Goal: Task Accomplishment & Management: Use online tool/utility

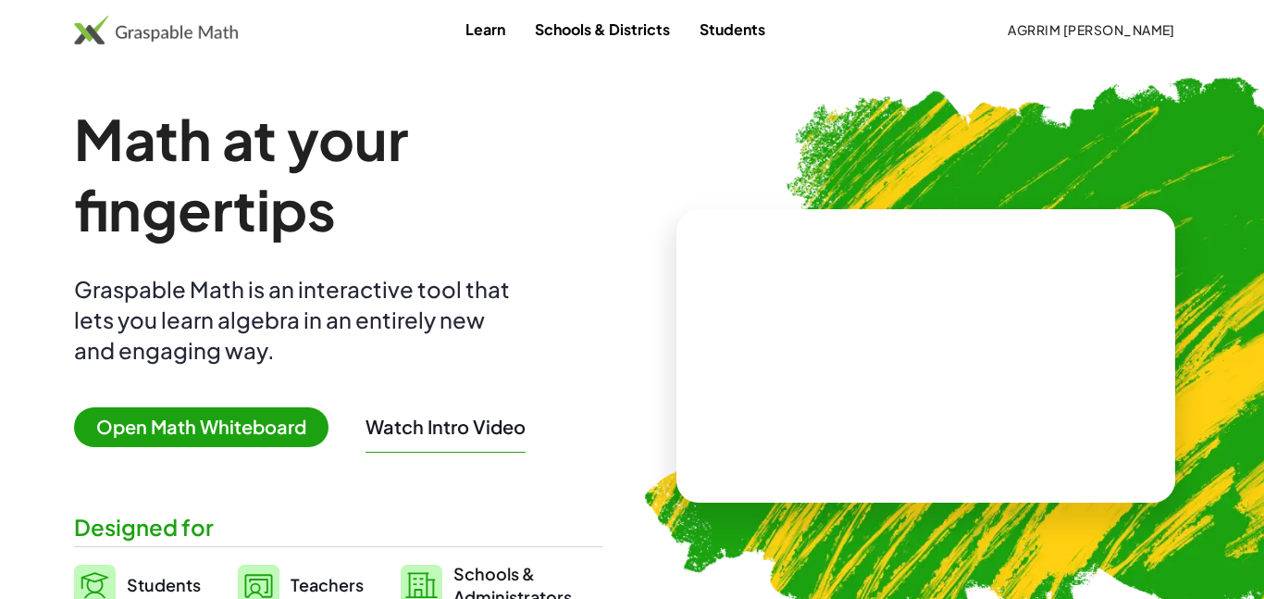
click at [1138, 29] on span "Agrrim [PERSON_NAME]" at bounding box center [1090, 29] width 167 height 17
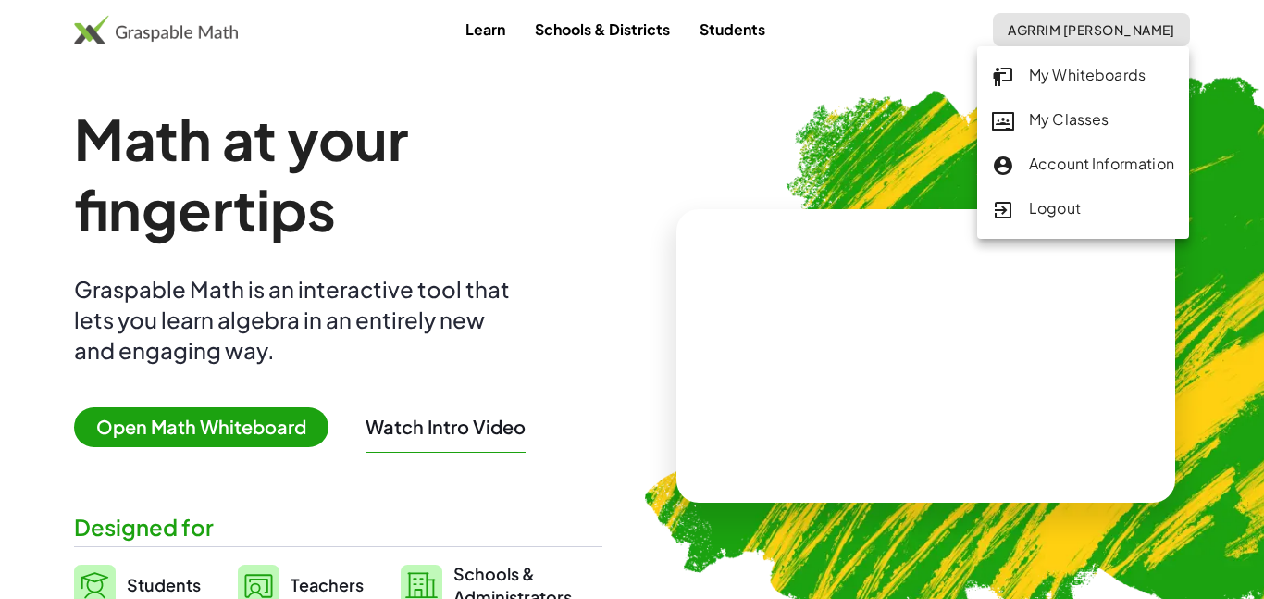
click at [1076, 112] on div "My Classes" at bounding box center [1083, 120] width 182 height 24
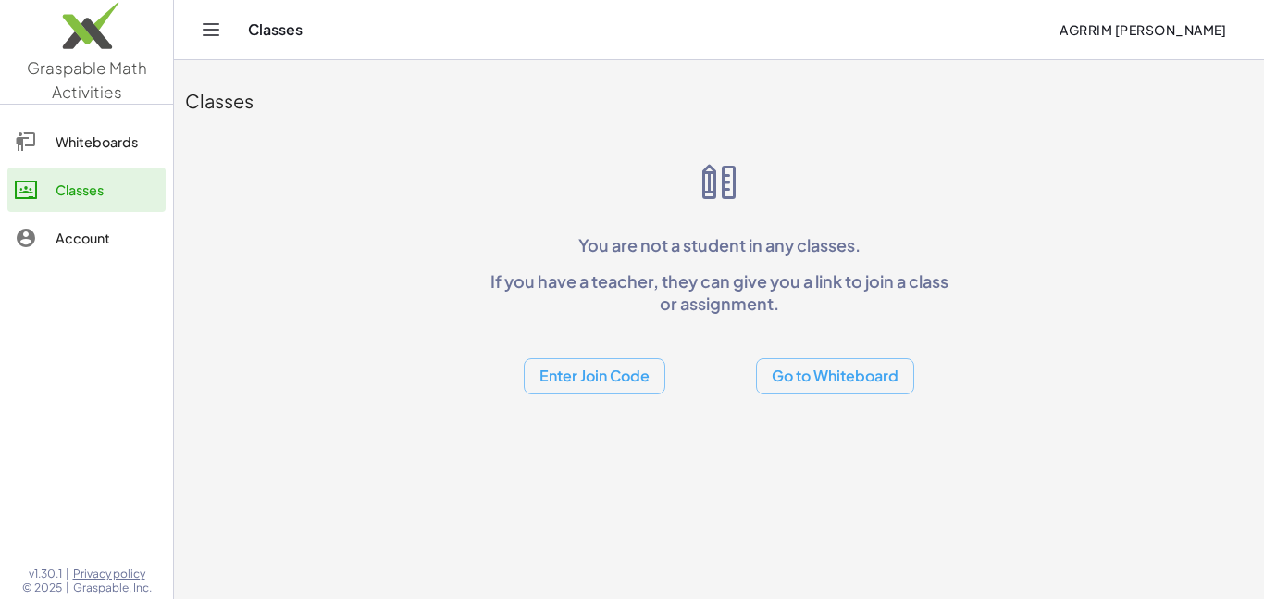
click at [623, 373] on button "Enter Join Code" at bounding box center [595, 376] width 142 height 36
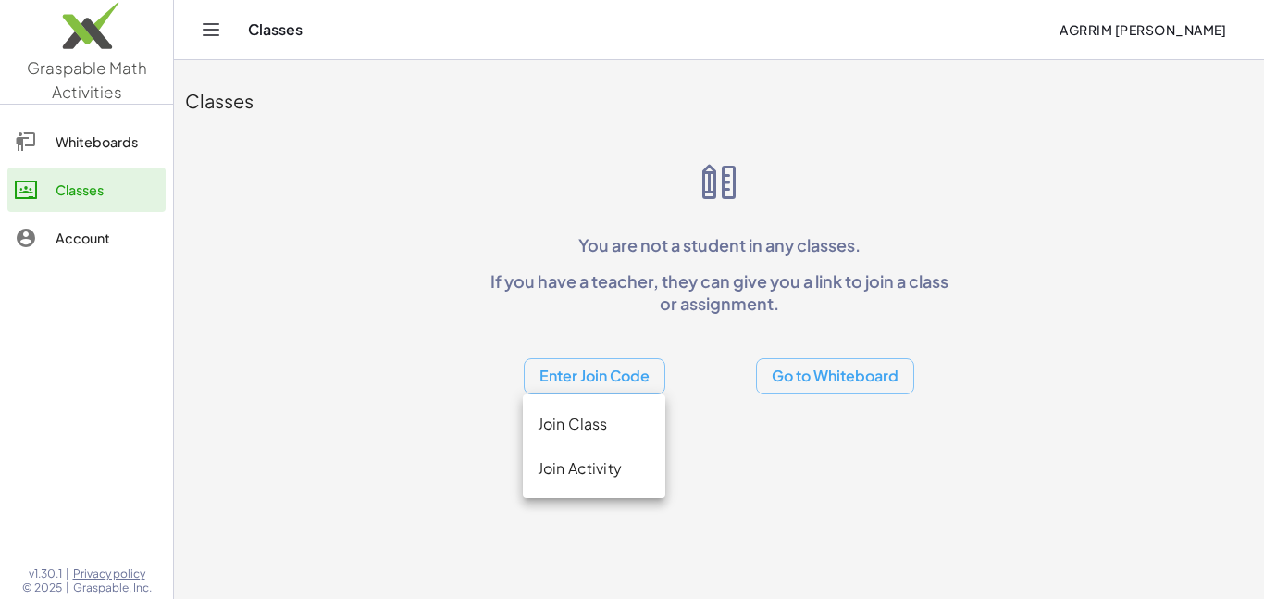
click at [609, 426] on div "Join Class" at bounding box center [594, 424] width 113 height 22
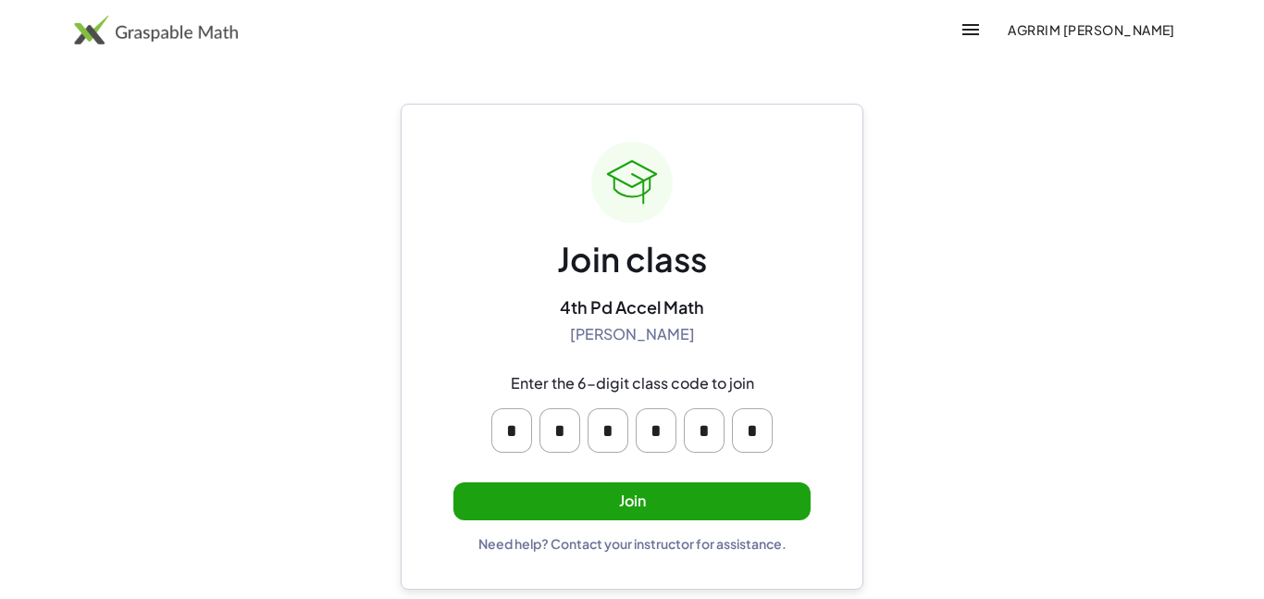
click at [677, 496] on button "Join" at bounding box center [631, 501] width 357 height 38
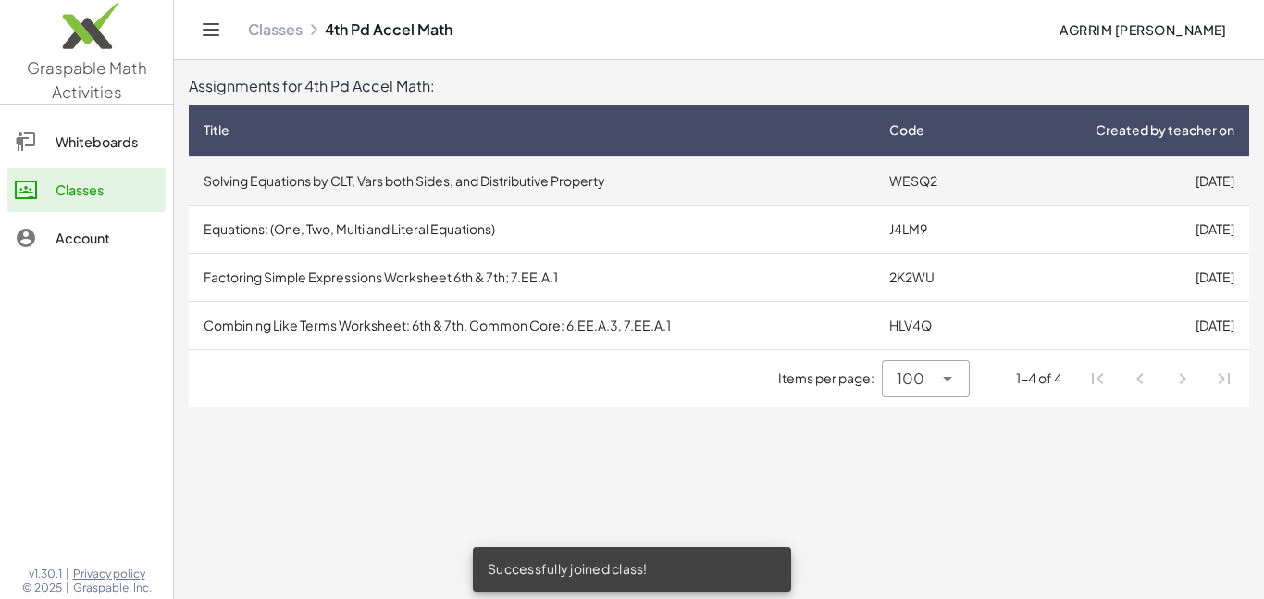
click at [519, 176] on td "Solving Equations by CLT, Vars both Sides, and Distributive Property" at bounding box center [532, 180] width 686 height 48
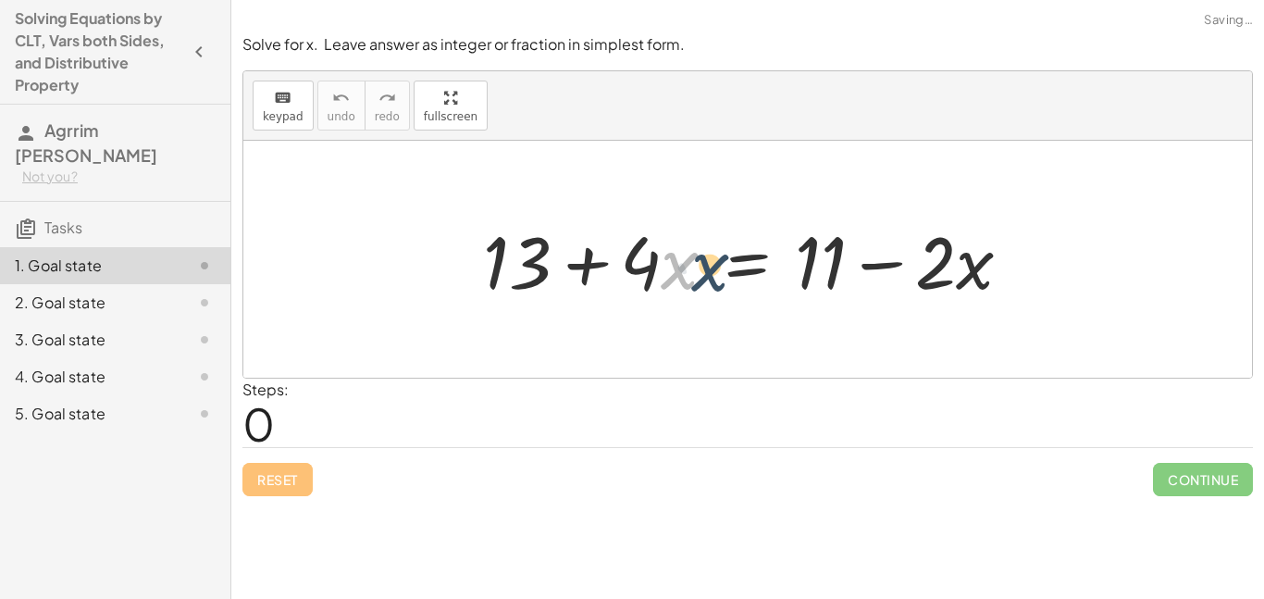
drag, startPoint x: 668, startPoint y: 269, endPoint x: 698, endPoint y: 269, distance: 29.6
click at [698, 269] on div at bounding box center [755, 259] width 562 height 95
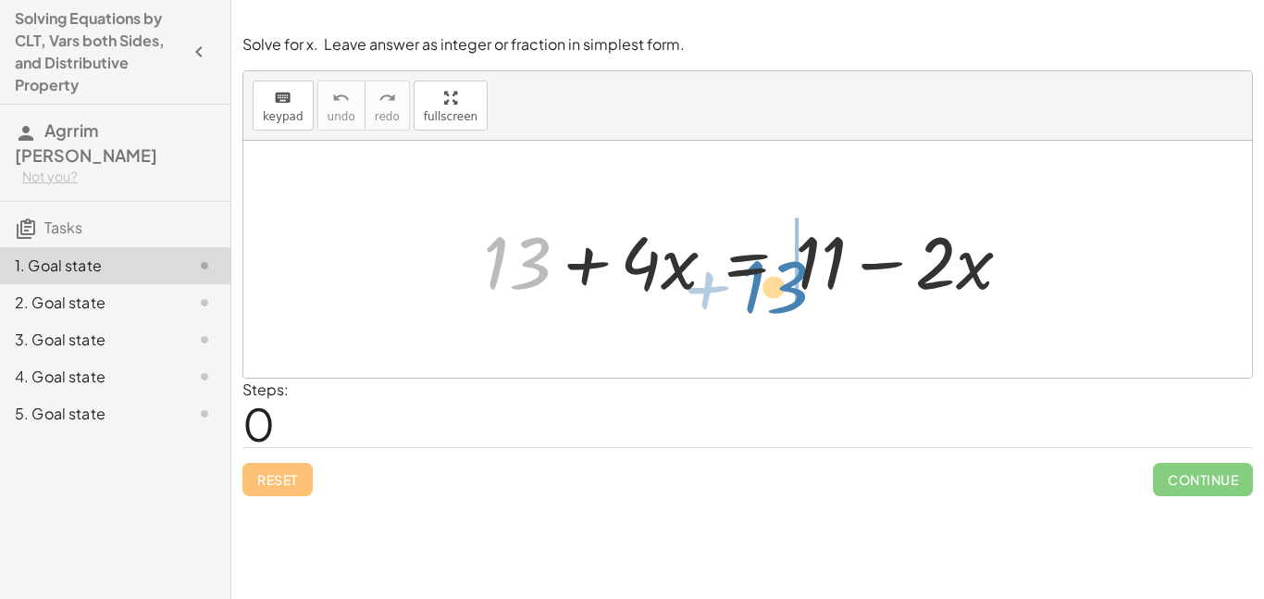
drag, startPoint x: 492, startPoint y: 266, endPoint x: 750, endPoint y: 290, distance: 259.1
click at [750, 290] on div at bounding box center [755, 259] width 562 height 95
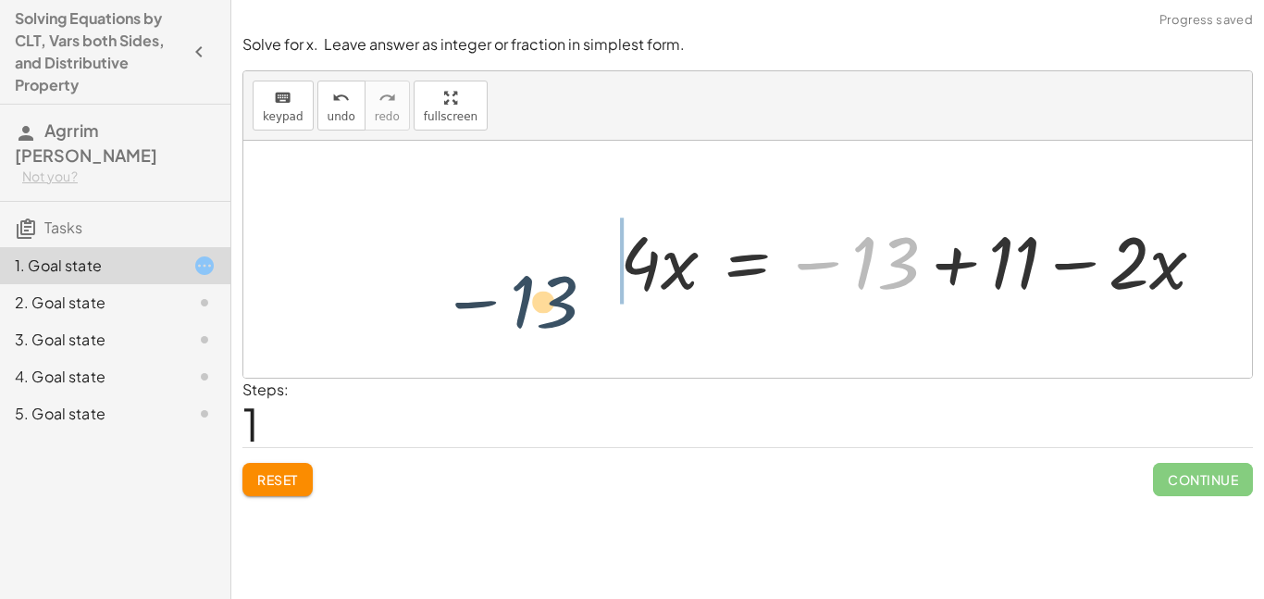
drag, startPoint x: 894, startPoint y: 272, endPoint x: 553, endPoint y: 303, distance: 341.8
click at [553, 303] on div "+ 13 + · 4 · x = + 11 − · 2 · x − 13 13 · 4 · x = + 11 − · 2 · x −" at bounding box center [747, 259] width 1008 height 237
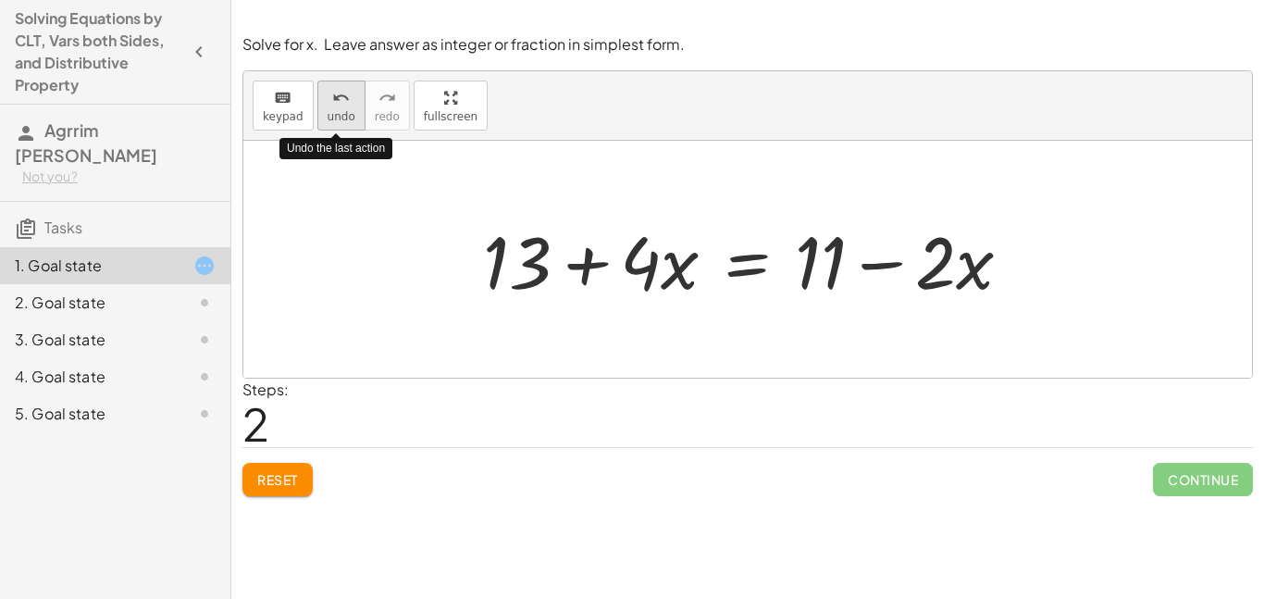
click at [320, 104] on button "undo undo" at bounding box center [341, 105] width 48 height 50
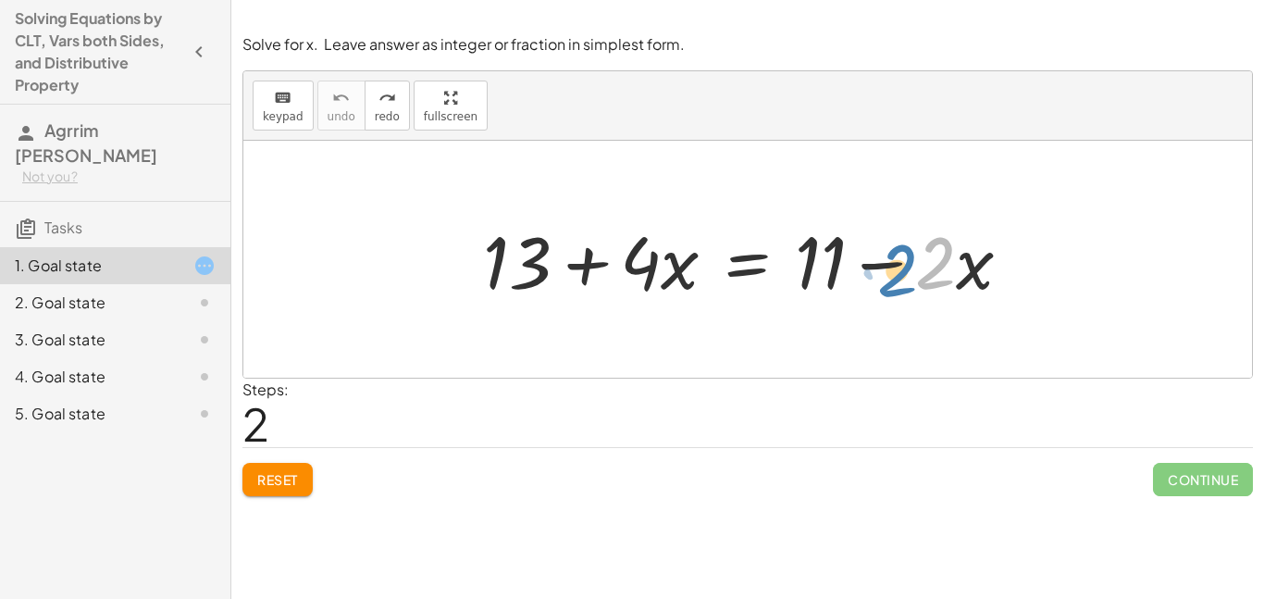
drag, startPoint x: 933, startPoint y: 271, endPoint x: 928, endPoint y: 282, distance: 12.4
click at [928, 282] on div at bounding box center [755, 259] width 562 height 95
click at [882, 263] on div at bounding box center [755, 259] width 562 height 95
click at [882, 264] on div at bounding box center [755, 259] width 562 height 95
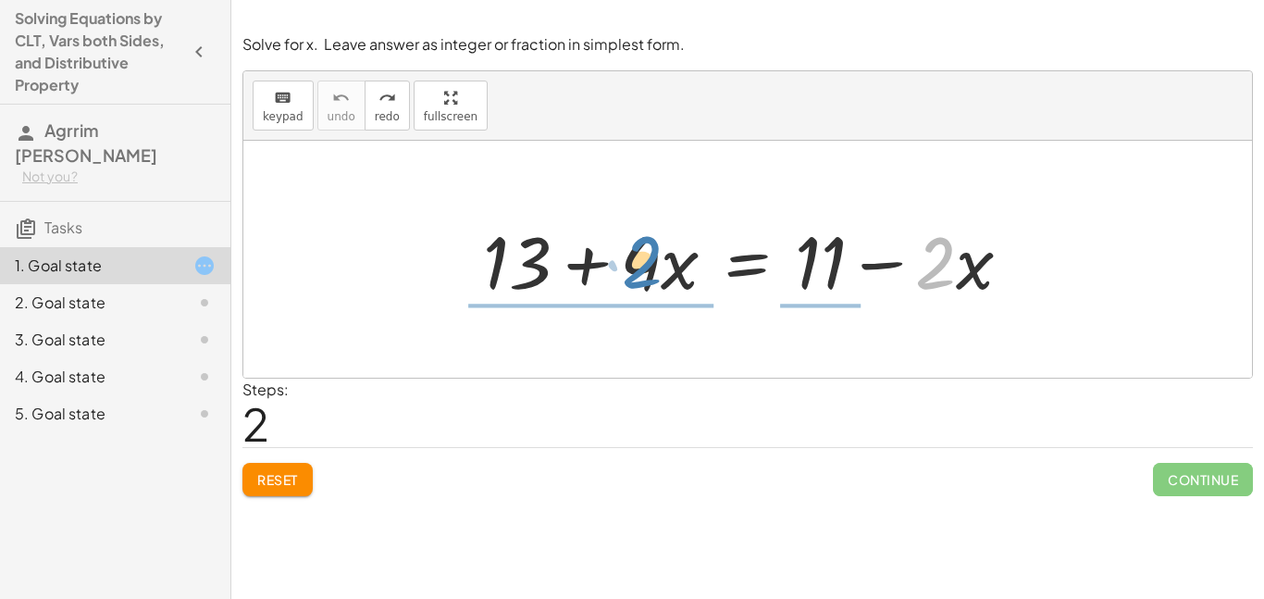
drag, startPoint x: 951, startPoint y: 271, endPoint x: 658, endPoint y: 268, distance: 293.3
click at [658, 268] on div at bounding box center [755, 259] width 562 height 95
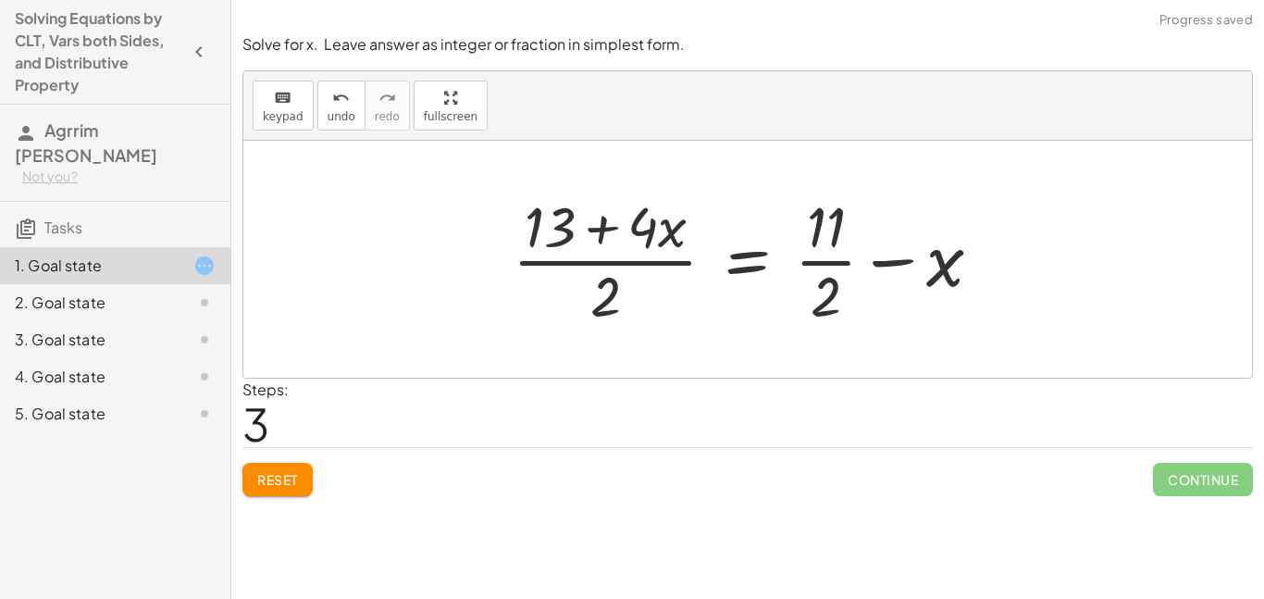
click at [280, 475] on span "Reset" at bounding box center [277, 479] width 41 height 17
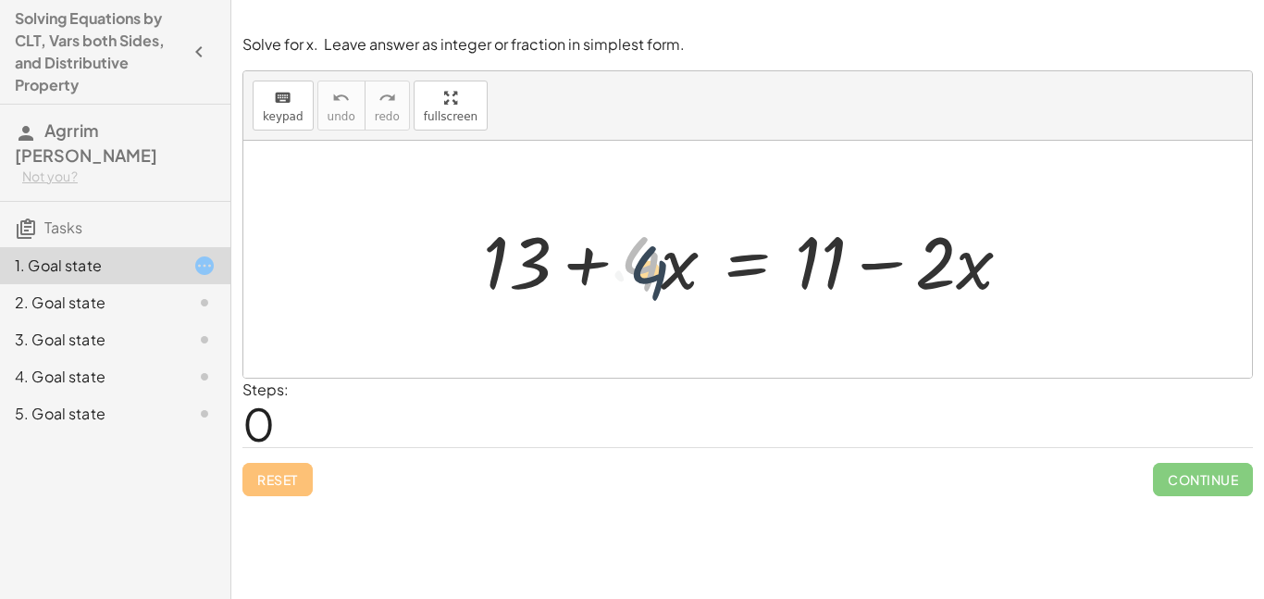
click at [651, 269] on div at bounding box center [755, 259] width 562 height 95
click at [822, 250] on div at bounding box center [755, 259] width 562 height 95
click at [830, 248] on div at bounding box center [755, 259] width 562 height 95
click at [886, 262] on div at bounding box center [755, 259] width 562 height 95
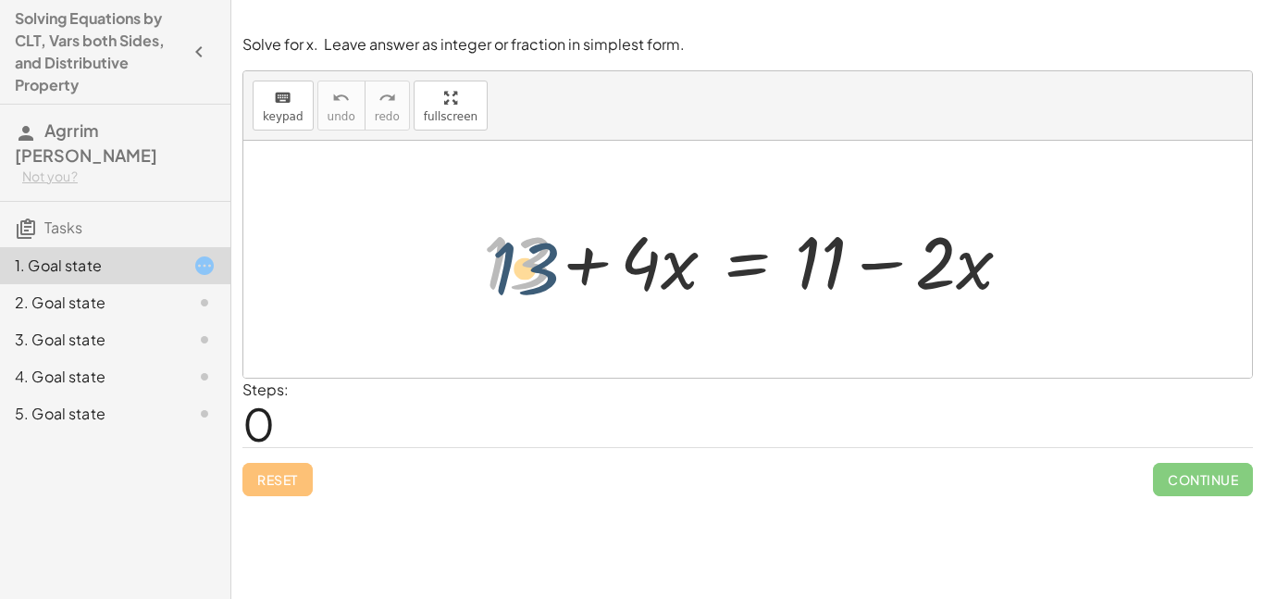
drag, startPoint x: 519, startPoint y: 265, endPoint x: 540, endPoint y: 279, distance: 25.9
click at [540, 279] on div at bounding box center [755, 259] width 562 height 95
drag, startPoint x: 540, startPoint y: 279, endPoint x: 574, endPoint y: 280, distance: 33.3
click at [574, 280] on div at bounding box center [755, 259] width 562 height 95
drag, startPoint x: 887, startPoint y: 267, endPoint x: 880, endPoint y: 274, distance: 9.8
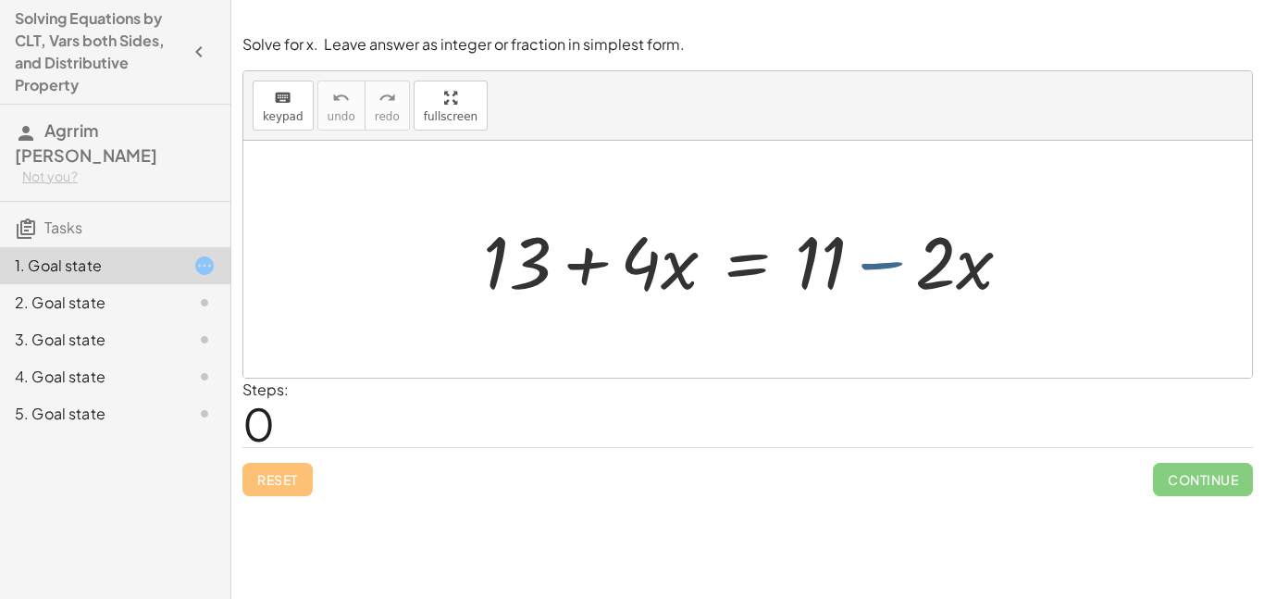
click at [880, 274] on div at bounding box center [755, 259] width 562 height 95
drag, startPoint x: 884, startPoint y: 266, endPoint x: 601, endPoint y: 266, distance: 282.2
click at [601, 266] on div at bounding box center [755, 259] width 562 height 95
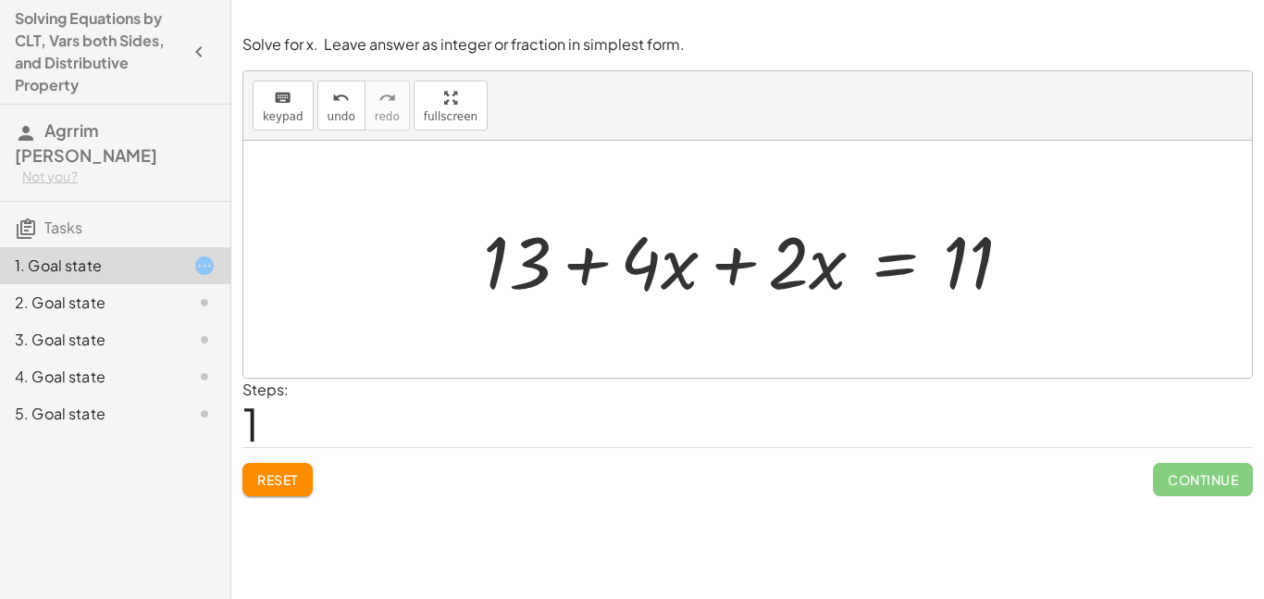
click at [271, 486] on span "Reset" at bounding box center [277, 479] width 41 height 17
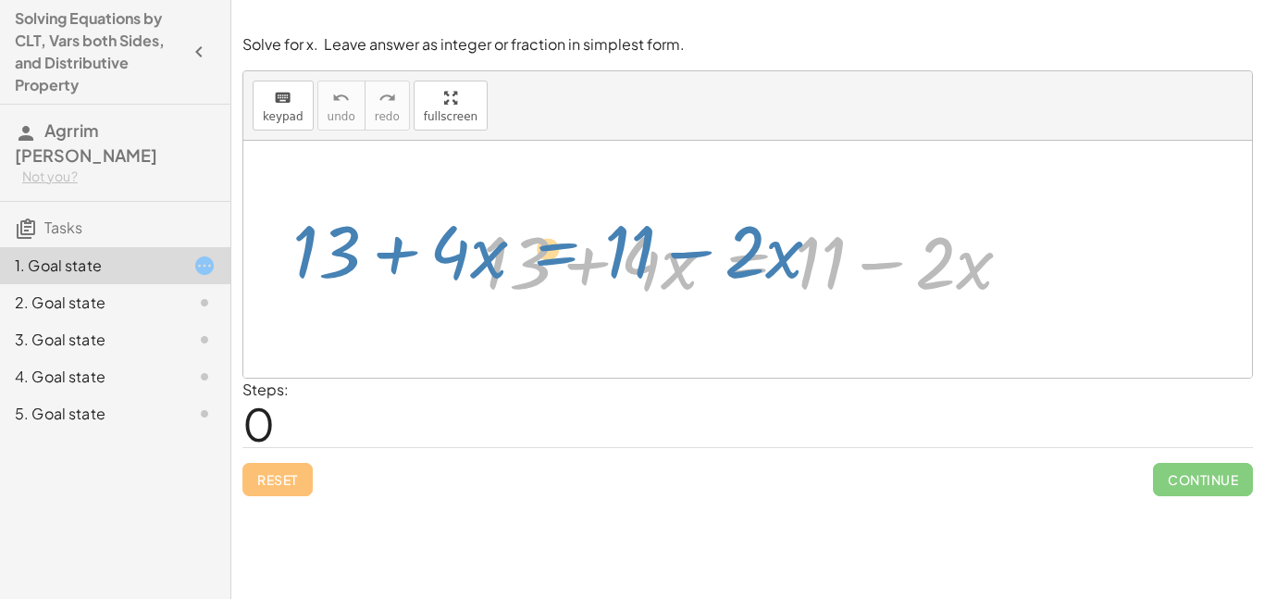
drag, startPoint x: 750, startPoint y: 256, endPoint x: 682, endPoint y: 233, distance: 72.3
click at [682, 233] on div at bounding box center [755, 259] width 562 height 95
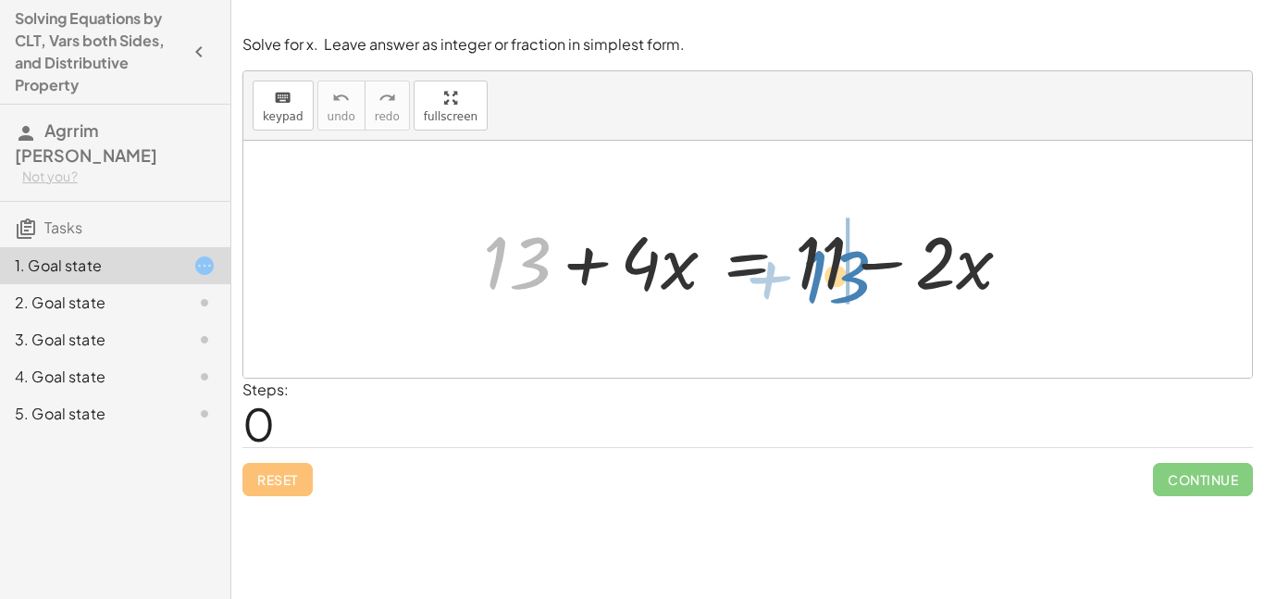
drag, startPoint x: 507, startPoint y: 266, endPoint x: 826, endPoint y: 278, distance: 319.4
click at [826, 278] on div at bounding box center [755, 259] width 562 height 95
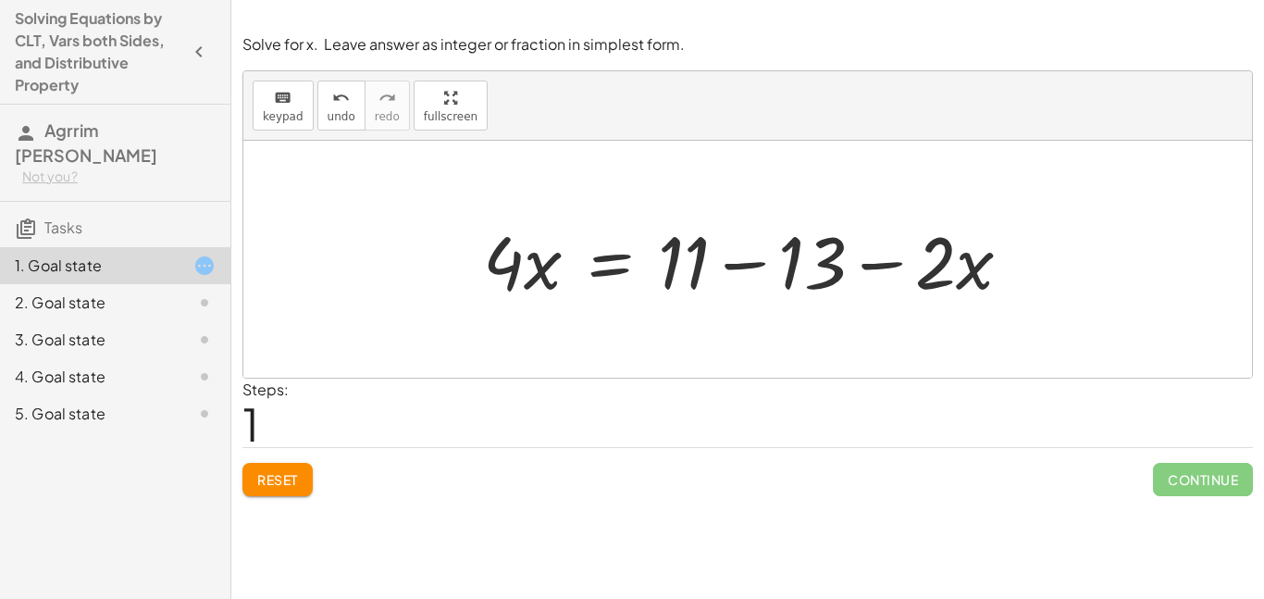
click at [730, 263] on div at bounding box center [755, 259] width 562 height 95
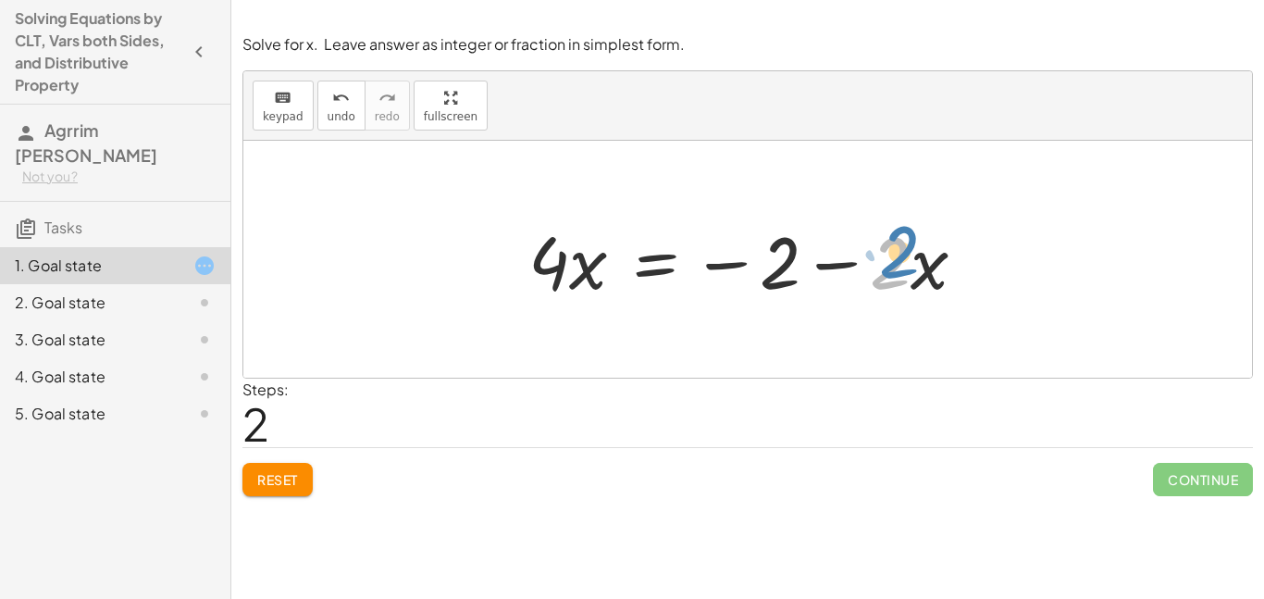
drag, startPoint x: 900, startPoint y: 270, endPoint x: 916, endPoint y: 260, distance: 18.7
click at [916, 260] on div at bounding box center [754, 259] width 471 height 95
drag, startPoint x: 847, startPoint y: 265, endPoint x: 518, endPoint y: 276, distance: 329.5
click at [519, 276] on div at bounding box center [754, 259] width 471 height 95
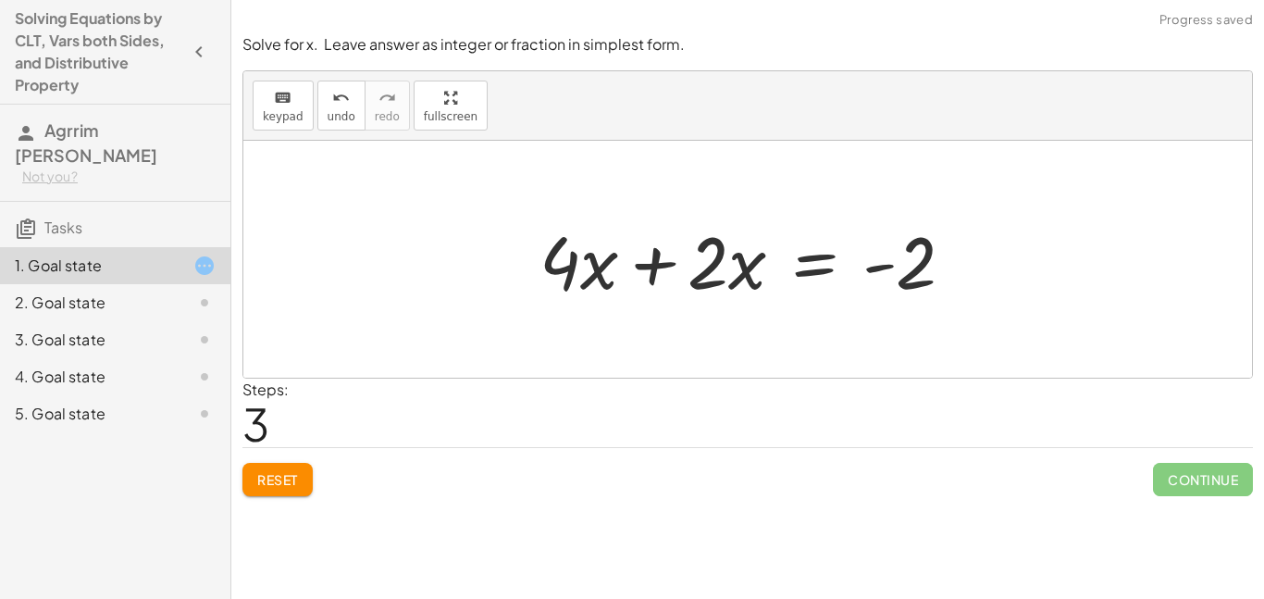
click at [663, 272] on div at bounding box center [754, 259] width 448 height 95
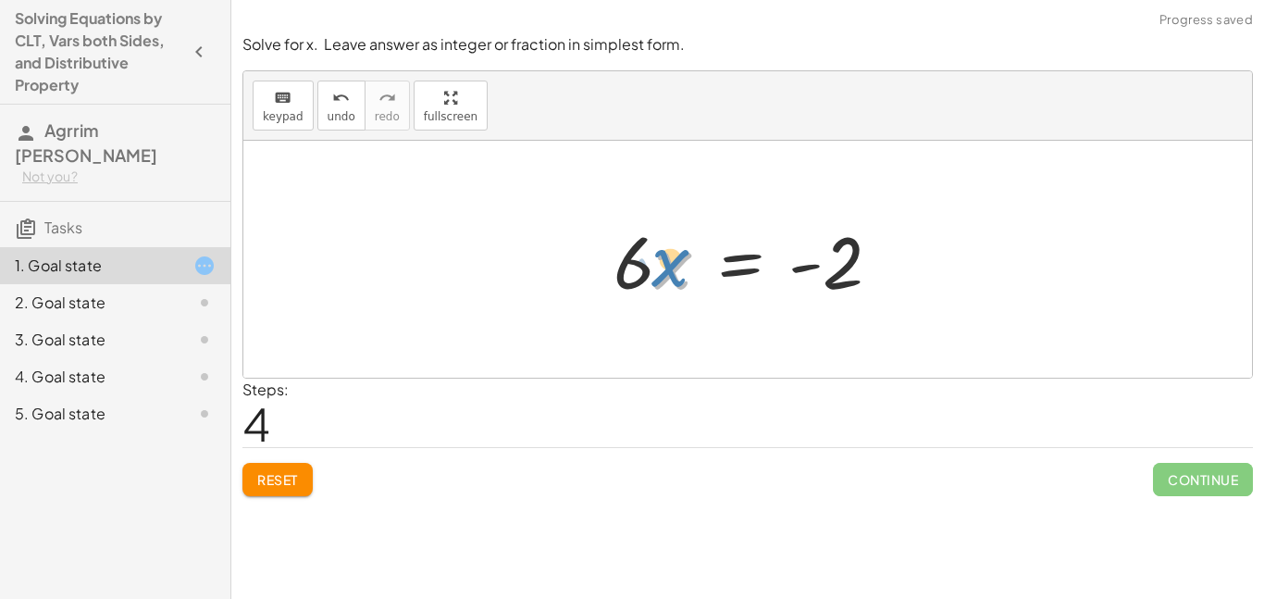
drag, startPoint x: 663, startPoint y: 272, endPoint x: 649, endPoint y: 268, distance: 15.3
click at [649, 268] on div at bounding box center [754, 259] width 301 height 95
drag, startPoint x: 630, startPoint y: 274, endPoint x: 654, endPoint y: 313, distance: 45.7
click at [654, 313] on div "+ 13 + · 4 · x = + 11 − · 2 · x · 4 · x = + 11 − 13 − · 2 · x · 4 · x = − 2 − ·…" at bounding box center [747, 259] width 1008 height 237
drag, startPoint x: 634, startPoint y: 265, endPoint x: 859, endPoint y: 340, distance: 237.8
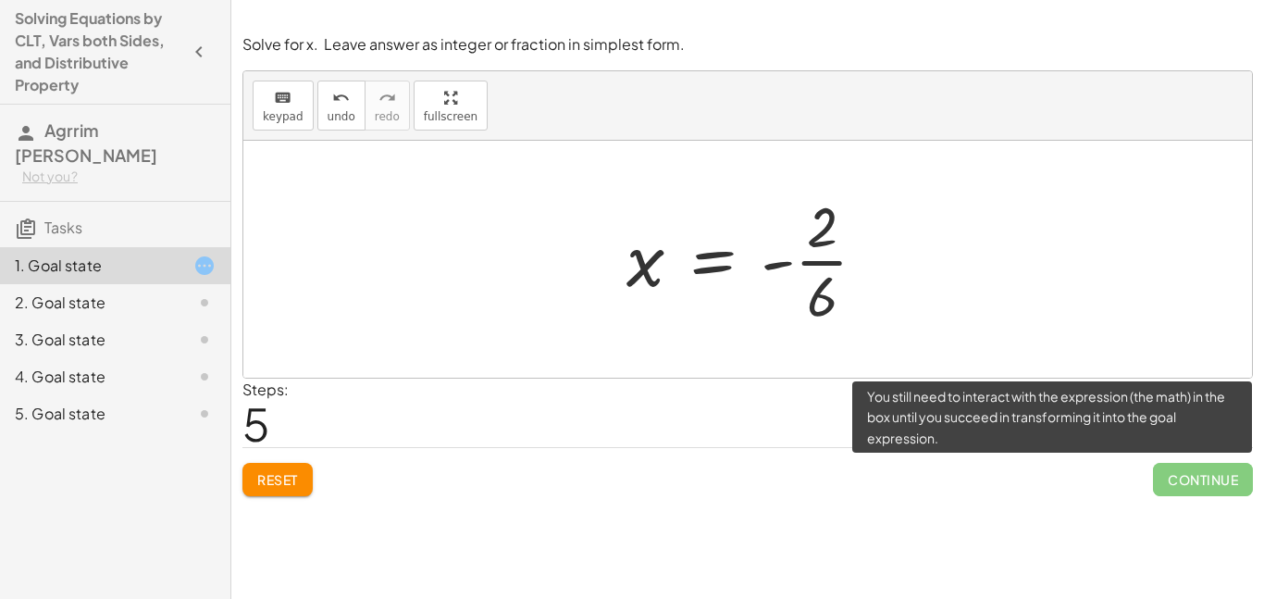
click at [1179, 479] on span "Continue" at bounding box center [1203, 479] width 100 height 33
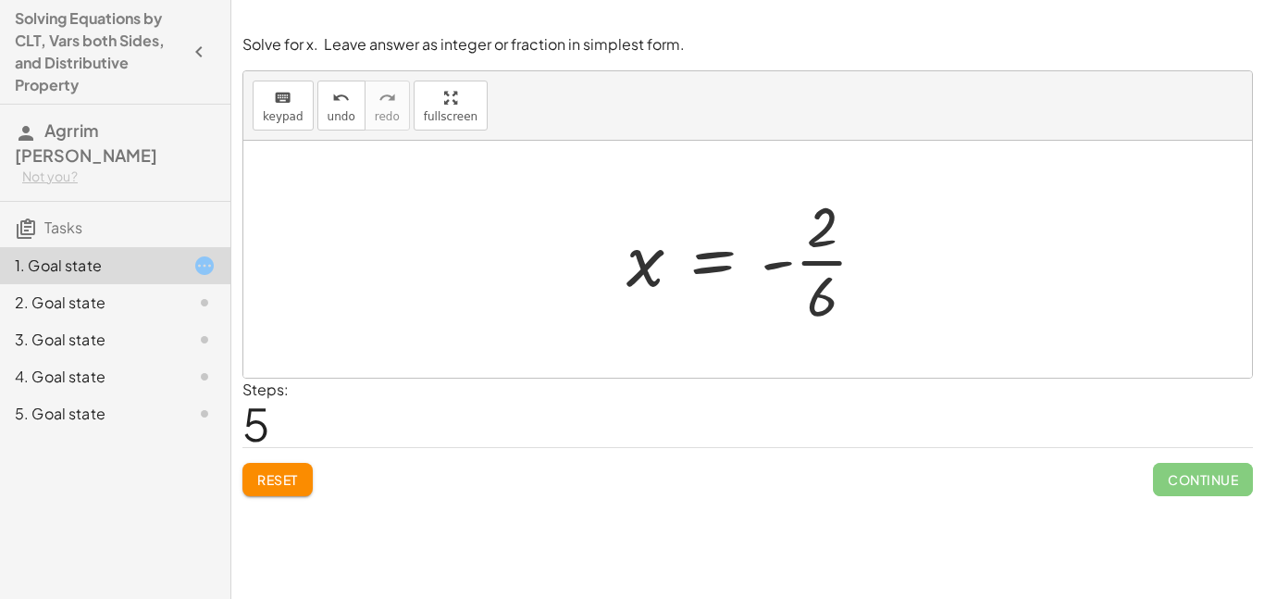
click at [275, 483] on span "Reset" at bounding box center [277, 479] width 41 height 17
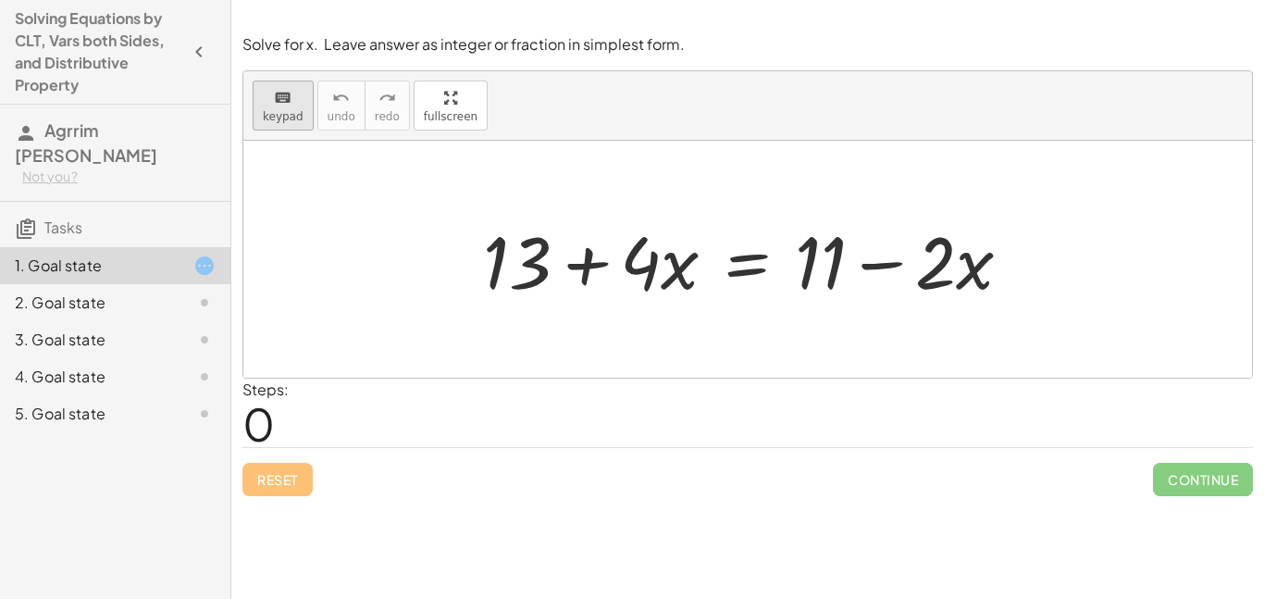
click at [302, 109] on button "keyboard keypad" at bounding box center [283, 105] width 61 height 50
click at [538, 267] on div at bounding box center [755, 259] width 562 height 95
click at [279, 125] on button "keyboard keypad" at bounding box center [283, 105] width 61 height 50
click at [532, 255] on div at bounding box center [517, 261] width 68 height 86
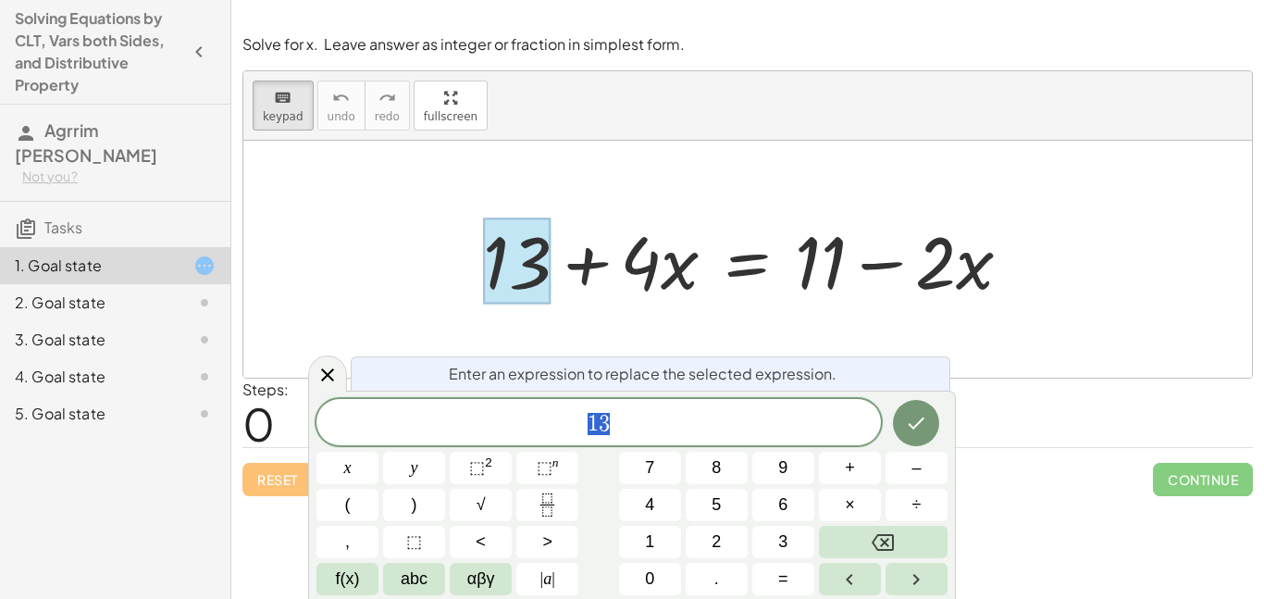
scroll to position [1, 0]
click at [534, 241] on div at bounding box center [517, 261] width 68 height 86
click at [576, 268] on div at bounding box center [755, 259] width 562 height 95
click at [623, 426] on span "1 3" at bounding box center [598, 424] width 564 height 26
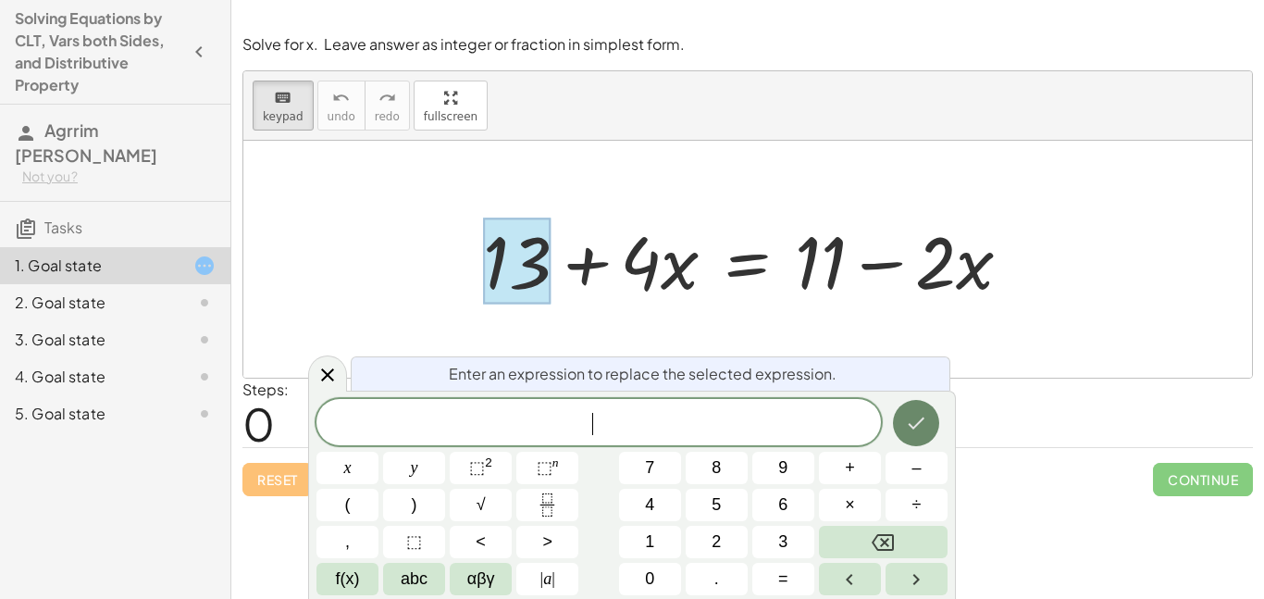
click at [913, 419] on icon "Done" at bounding box center [916, 423] width 22 height 22
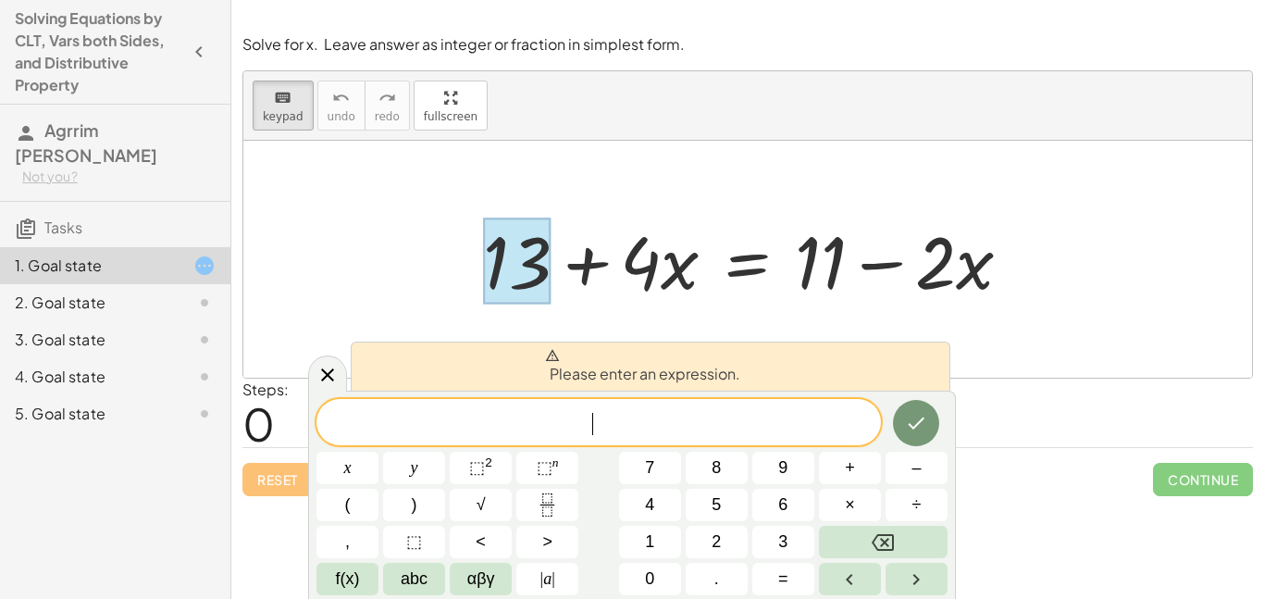
scroll to position [3, 0]
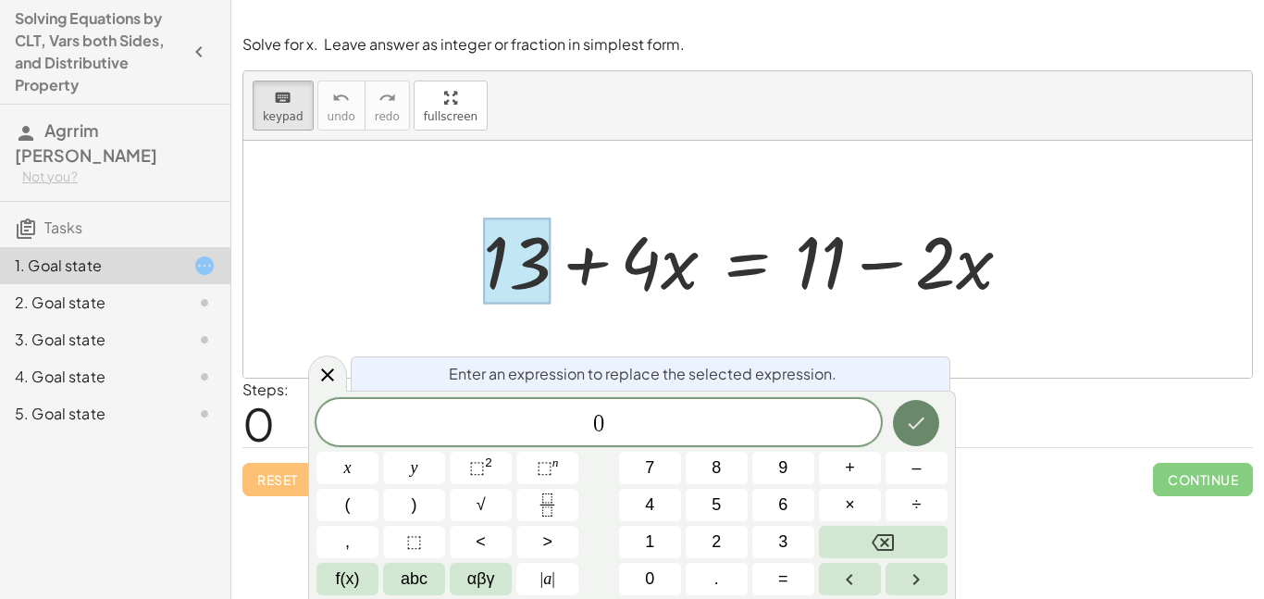
click at [921, 415] on icon "Done" at bounding box center [916, 423] width 22 height 22
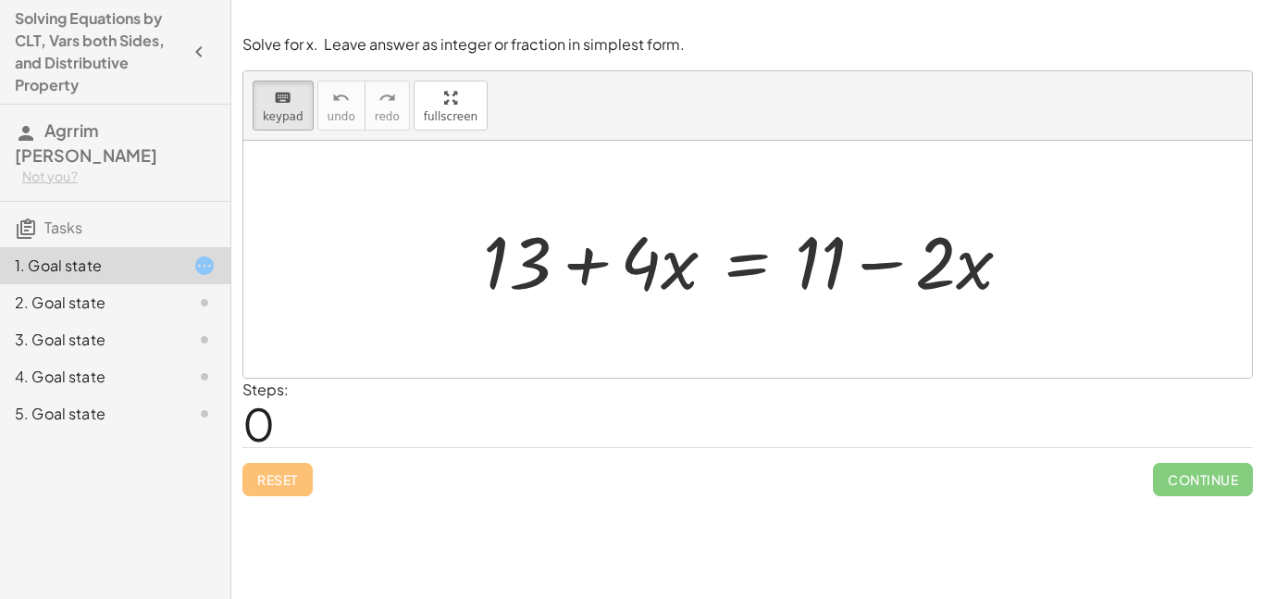
click at [204, 48] on icon "button" at bounding box center [199, 52] width 22 height 22
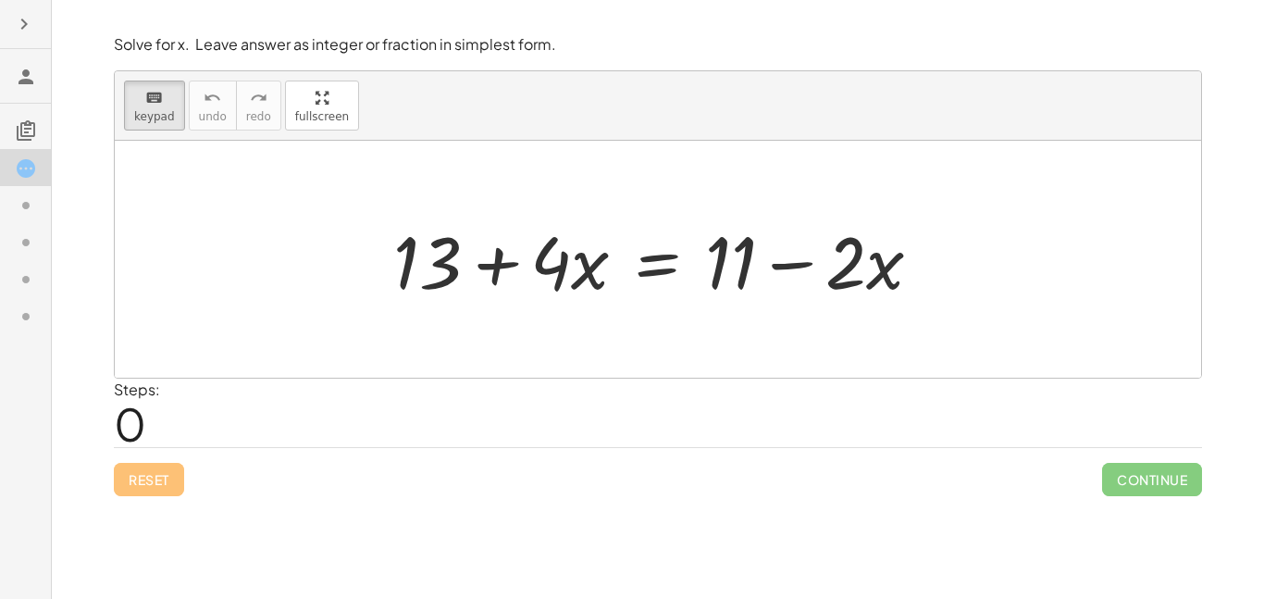
click at [26, 33] on icon "button" at bounding box center [24, 24] width 22 height 22
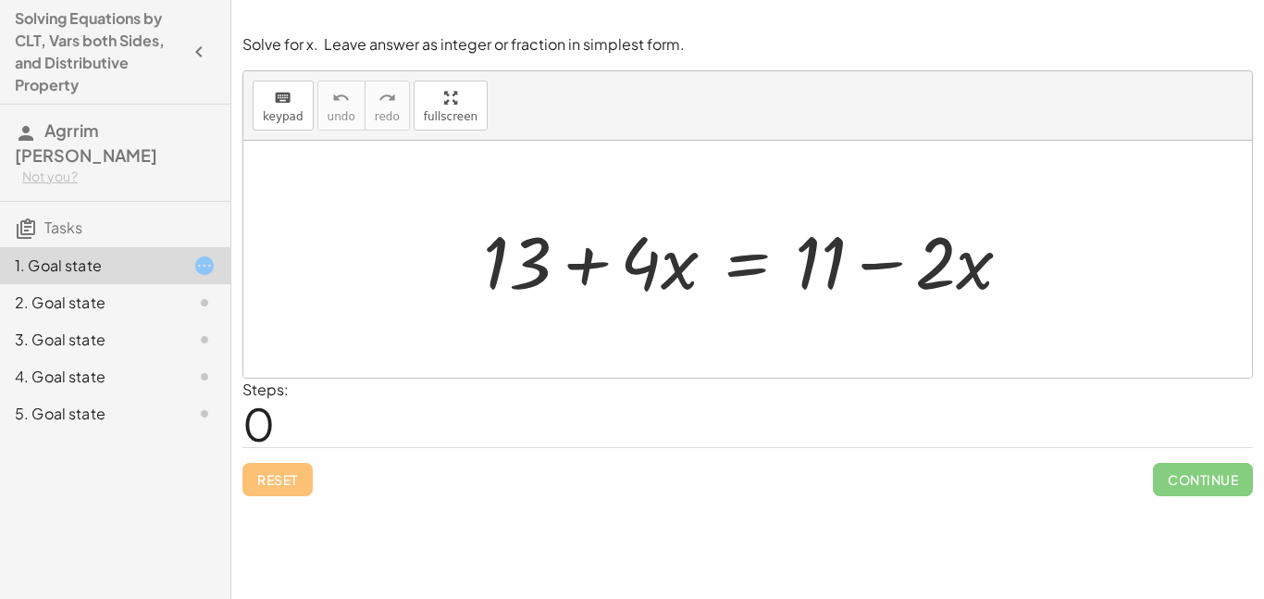
click at [96, 130] on span "Agrrim [PERSON_NAME]" at bounding box center [86, 142] width 142 height 46
click at [58, 217] on span "Tasks" at bounding box center [63, 226] width 38 height 19
click at [68, 26] on h4 "Solving Equations by CLT, Vars both Sides, and Distributive Property" at bounding box center [98, 51] width 167 height 89
drag, startPoint x: 518, startPoint y: 271, endPoint x: 407, endPoint y: 280, distance: 111.4
drag, startPoint x: 442, startPoint y: 269, endPoint x: 470, endPoint y: 266, distance: 28.0
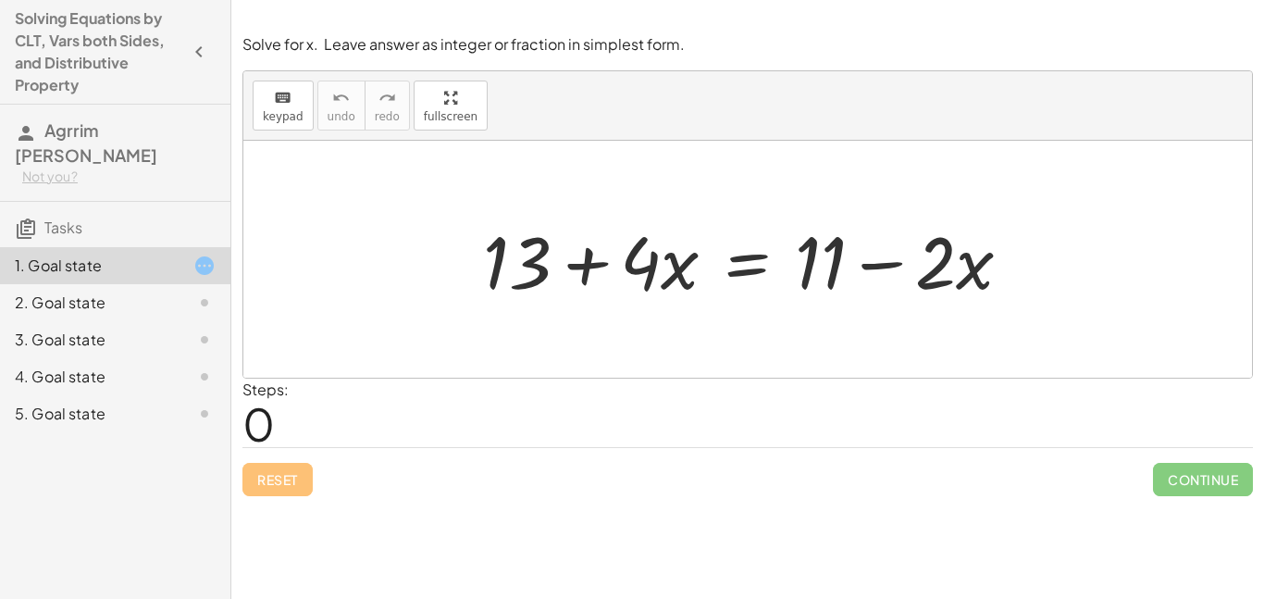
click at [470, 266] on div "+ 13 + · 4 · x = + 11 − · 2 · x" at bounding box center [747, 259] width 1008 height 237
drag, startPoint x: 464, startPoint y: 263, endPoint x: 374, endPoint y: 278, distance: 91.9
click at [374, 278] on div "+ 13 + · 4 · x = + 11 − · 2 · x" at bounding box center [747, 259] width 1008 height 237
click at [980, 276] on div at bounding box center [755, 259] width 562 height 95
drag, startPoint x: 941, startPoint y: 264, endPoint x: 912, endPoint y: 266, distance: 28.8
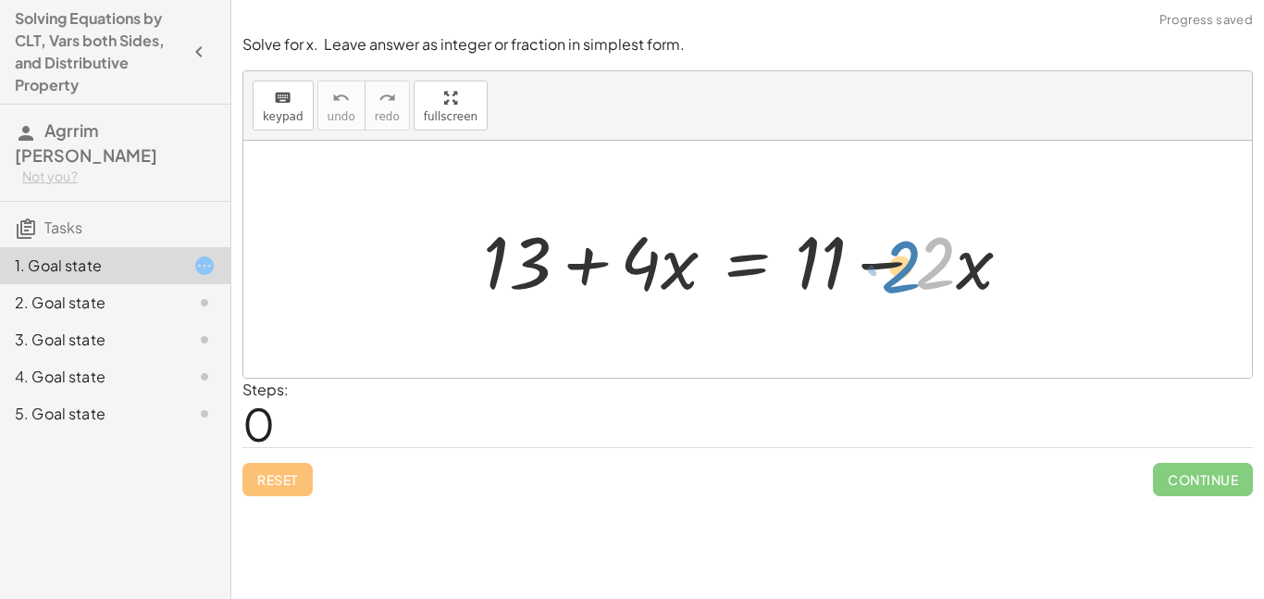
click at [912, 266] on div at bounding box center [755, 259] width 562 height 95
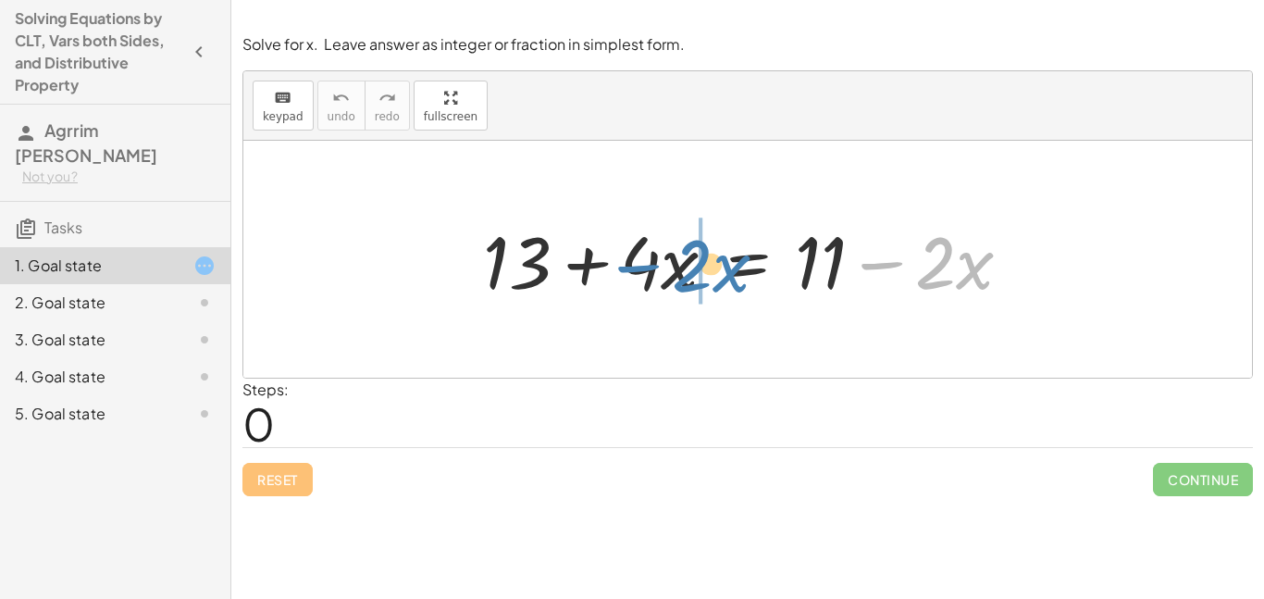
drag, startPoint x: 896, startPoint y: 266, endPoint x: 653, endPoint y: 268, distance: 243.3
click at [653, 268] on div at bounding box center [755, 259] width 562 height 95
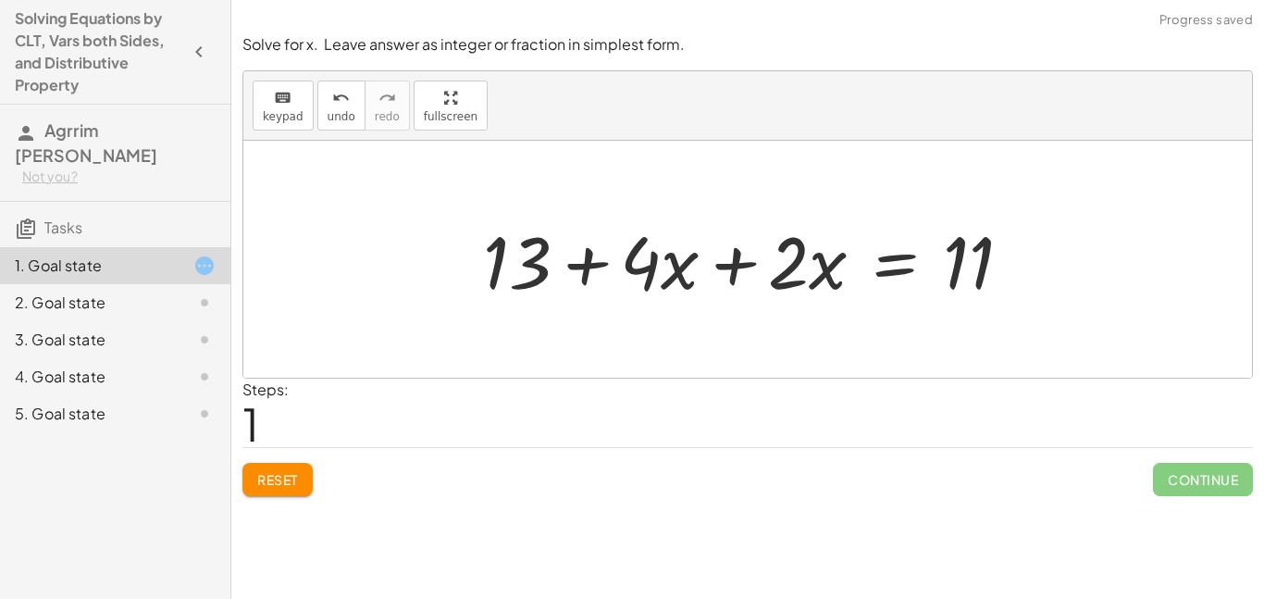
click at [729, 265] on div at bounding box center [755, 259] width 562 height 95
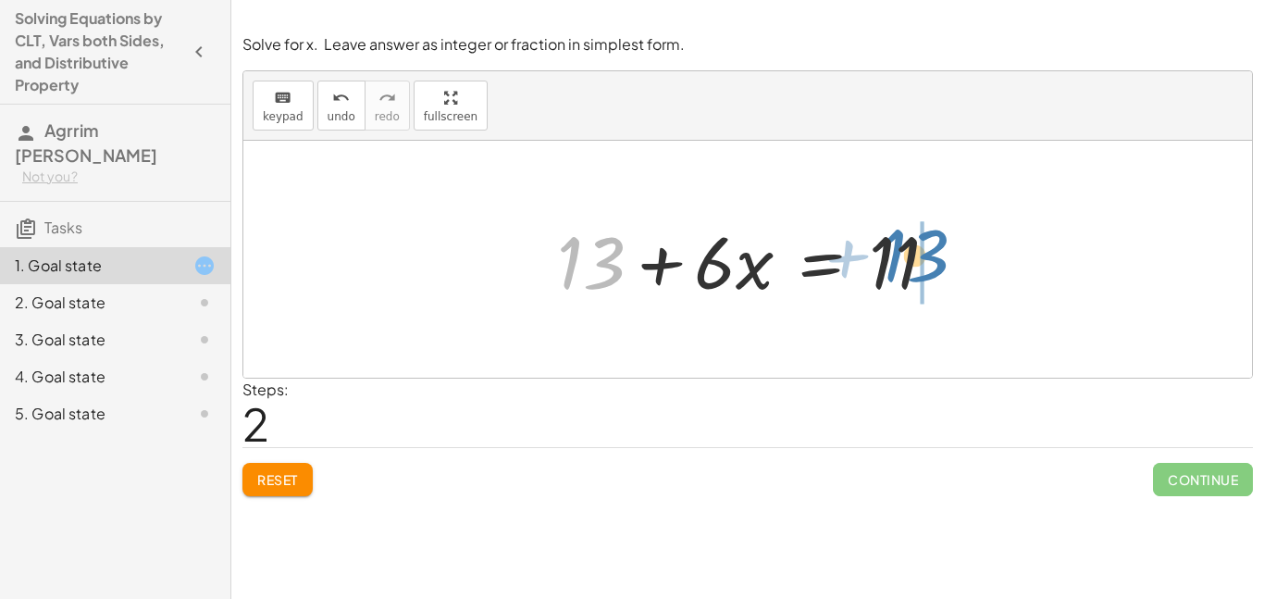
drag, startPoint x: 606, startPoint y: 253, endPoint x: 933, endPoint y: 242, distance: 327.7
click at [933, 242] on div at bounding box center [755, 259] width 414 height 95
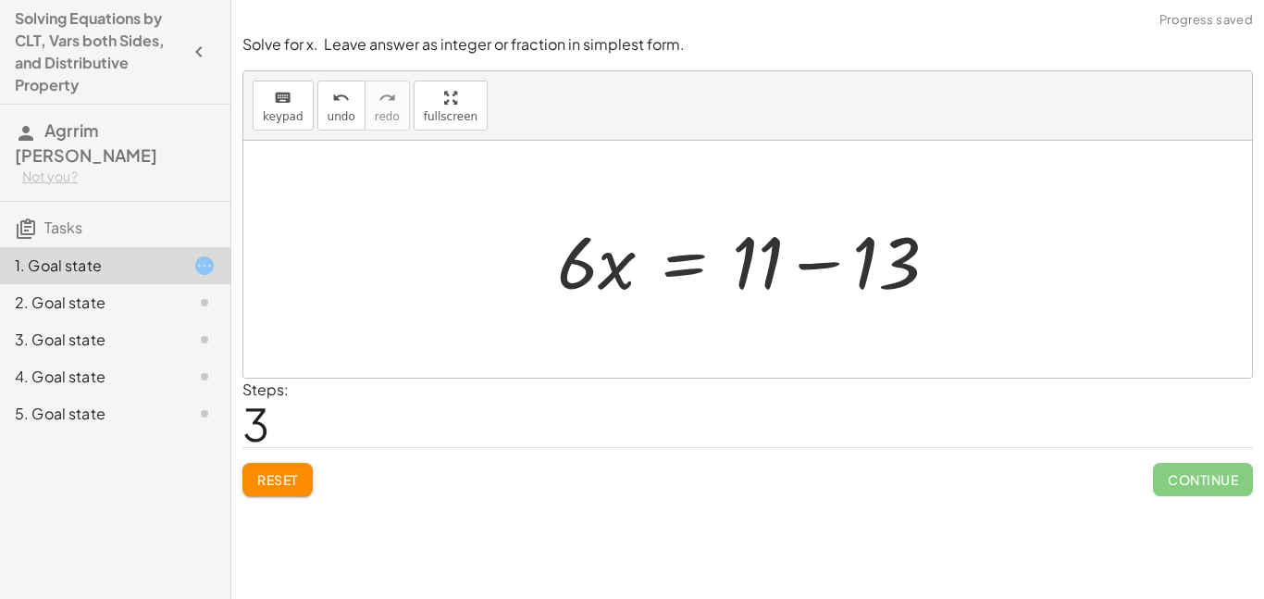
click at [755, 255] on div at bounding box center [755, 259] width 414 height 95
click at [740, 241] on div at bounding box center [755, 259] width 414 height 95
click at [755, 239] on div at bounding box center [755, 259] width 414 height 95
click at [815, 267] on div at bounding box center [755, 259] width 414 height 95
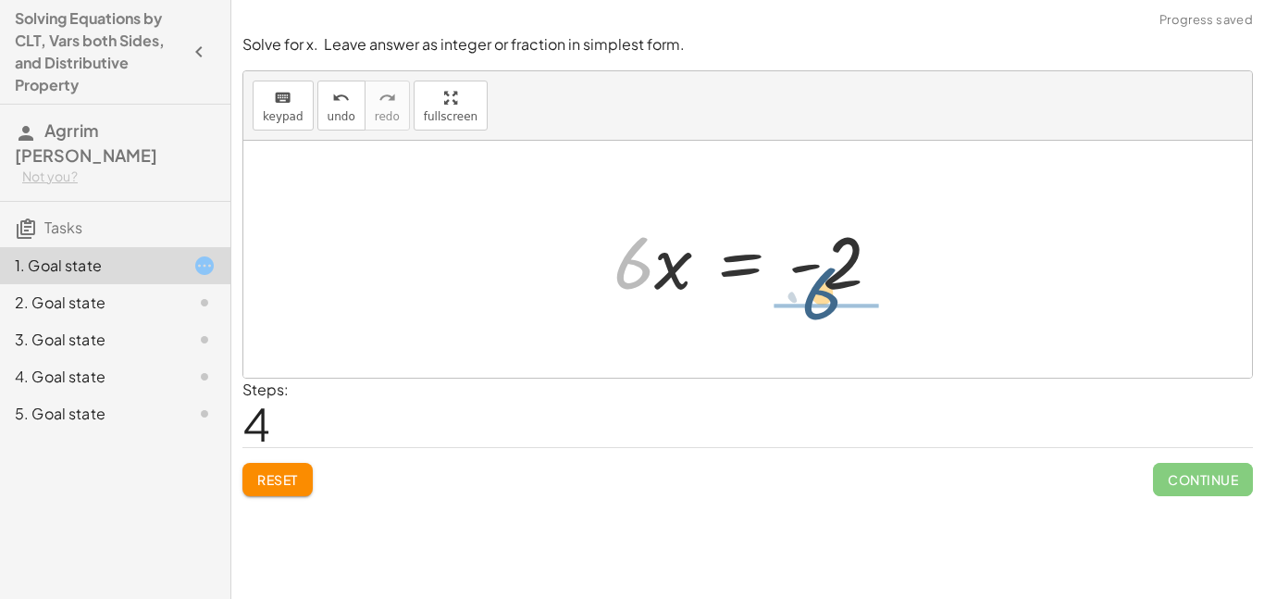
drag, startPoint x: 624, startPoint y: 278, endPoint x: 824, endPoint y: 307, distance: 202.8
click at [824, 307] on div "+ 13 + · 4 · x = + 11 − · 2 · x + 13 + · 4 · x + · 2 · x = 11 + 13 + · 6 · x = …" at bounding box center [748, 259] width 324 height 105
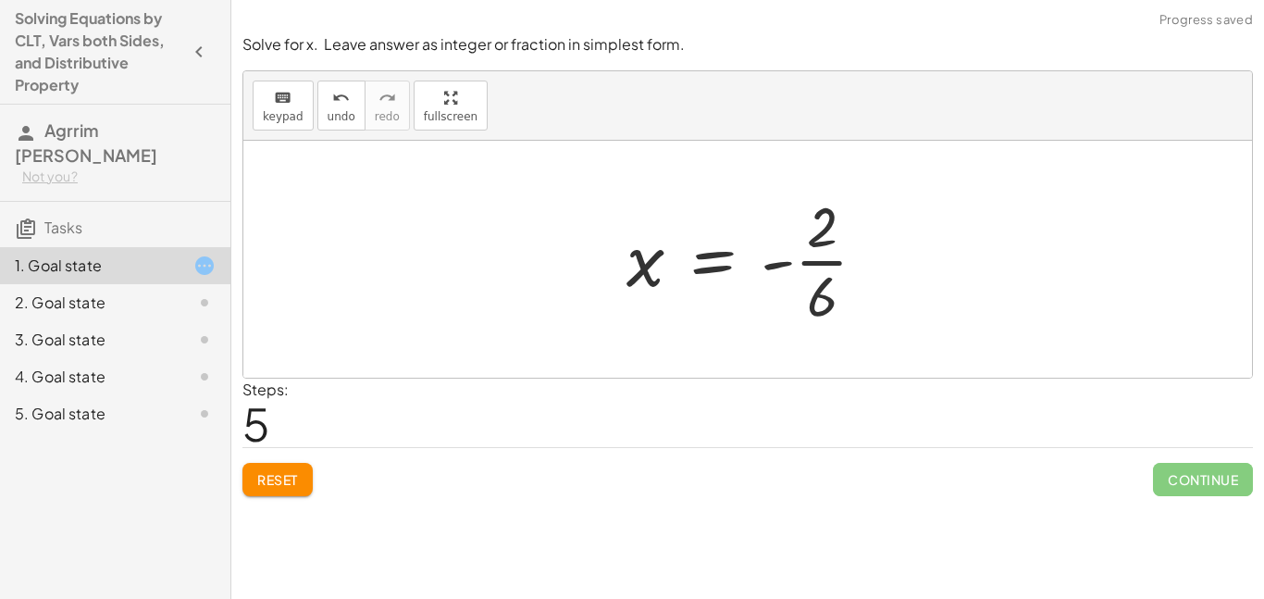
click at [636, 278] on div at bounding box center [754, 259] width 274 height 142
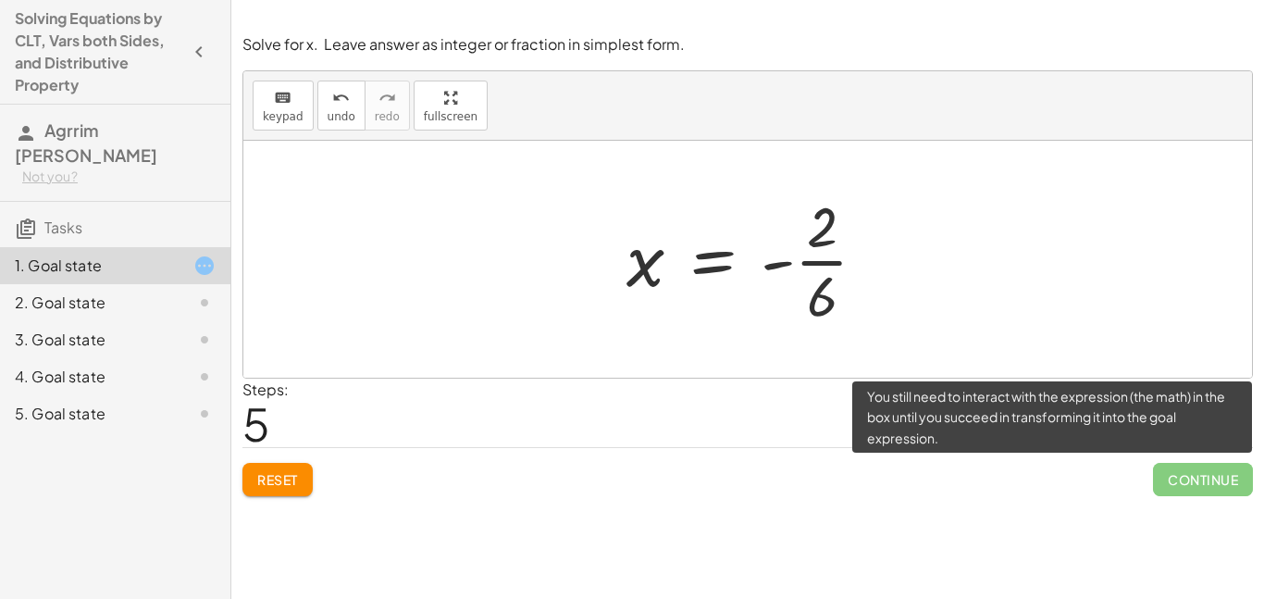
click at [1156, 477] on span "Continue" at bounding box center [1203, 479] width 100 height 33
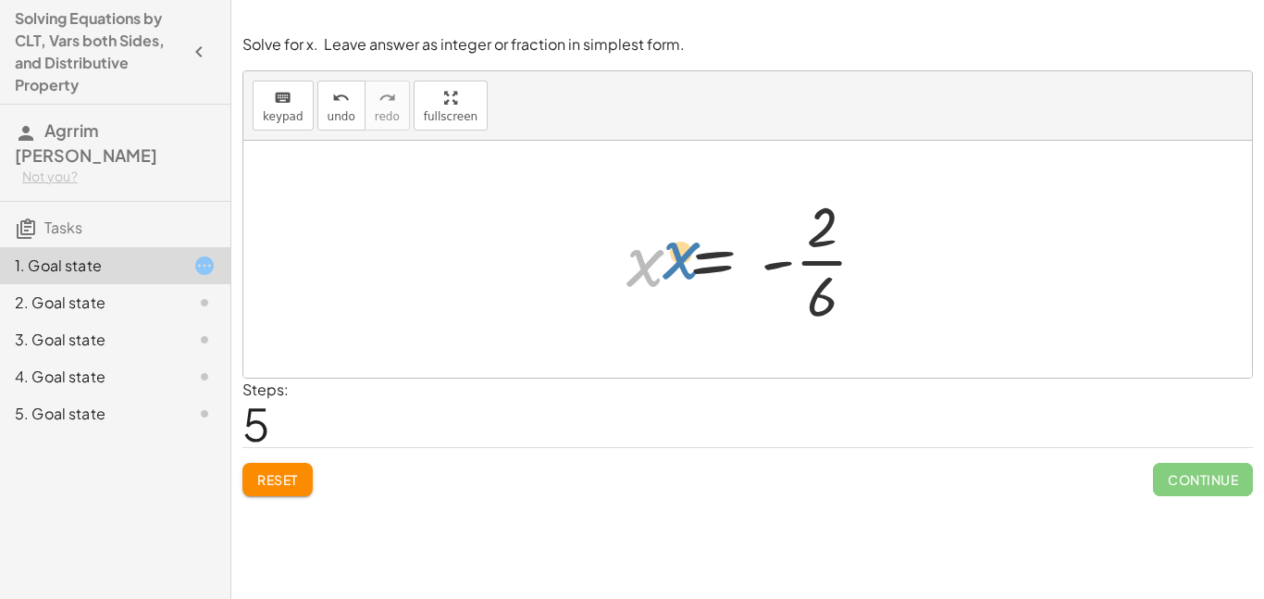
drag, startPoint x: 646, startPoint y: 258, endPoint x: 657, endPoint y: 253, distance: 12.0
click at [657, 253] on div at bounding box center [754, 259] width 274 height 142
click at [820, 261] on div at bounding box center [754, 259] width 274 height 142
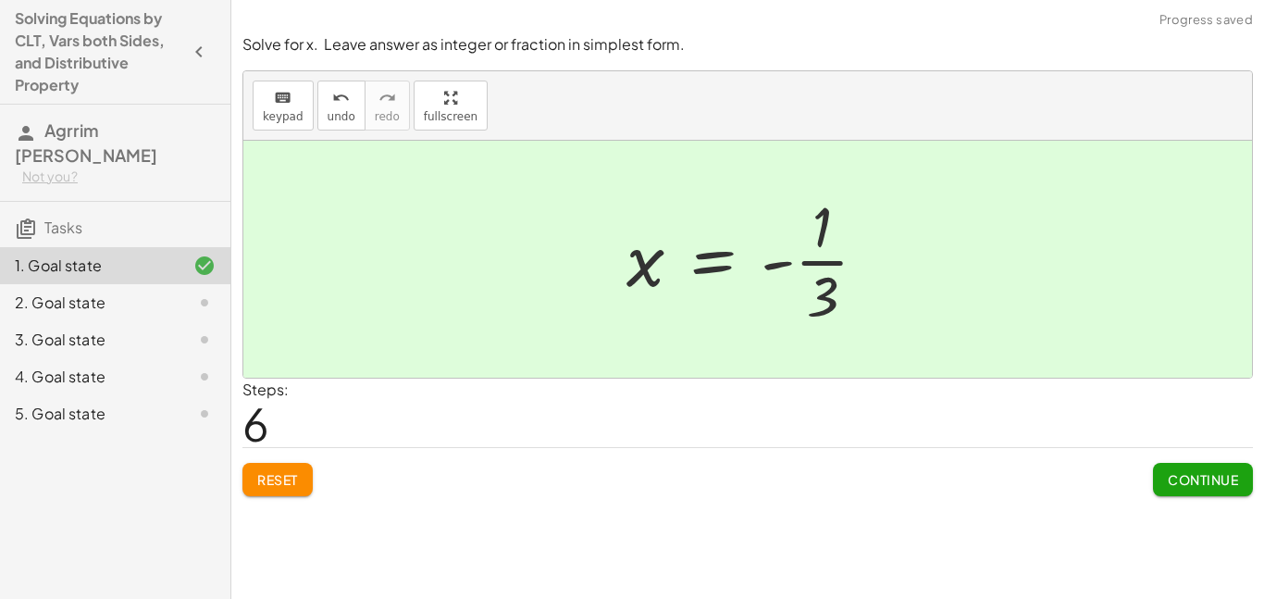
click at [1221, 477] on span "Continue" at bounding box center [1203, 479] width 70 height 17
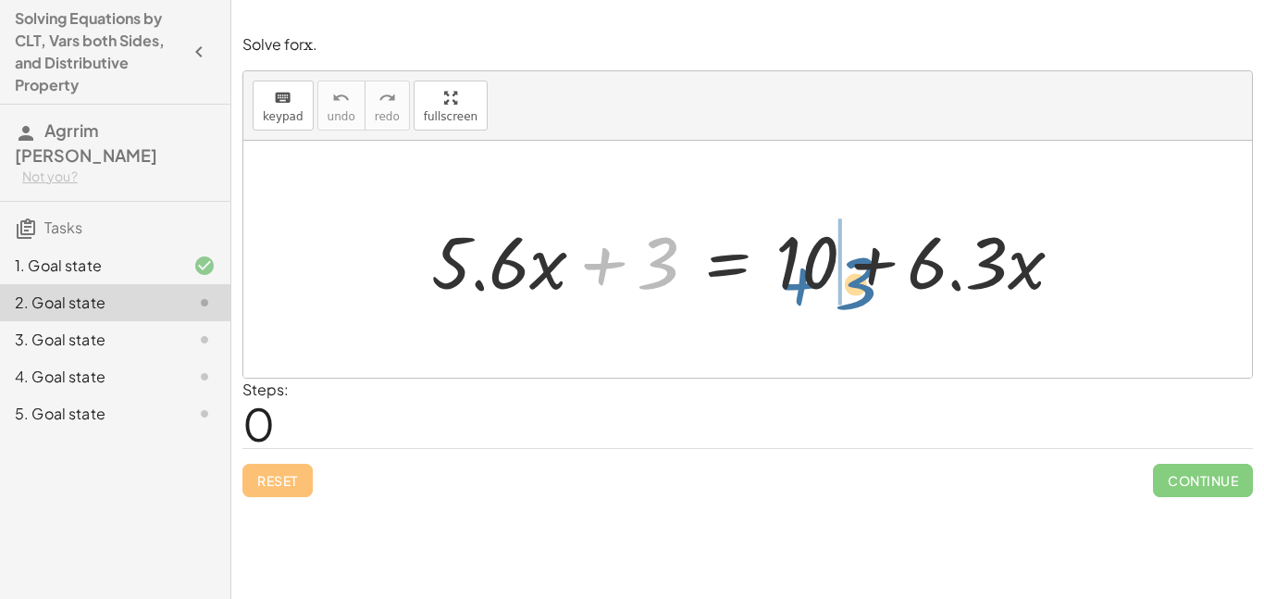
drag, startPoint x: 605, startPoint y: 261, endPoint x: 805, endPoint y: 279, distance: 200.7
click at [805, 279] on div at bounding box center [754, 259] width 665 height 95
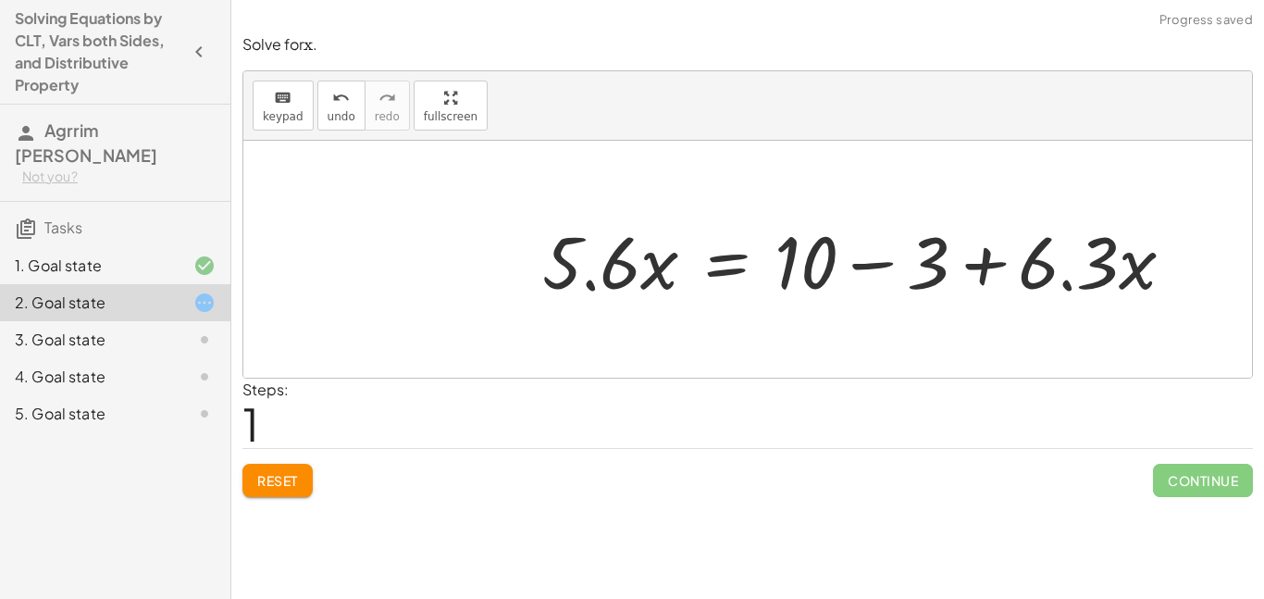
click at [810, 263] on div at bounding box center [865, 259] width 665 height 95
click at [865, 266] on div at bounding box center [865, 259] width 665 height 95
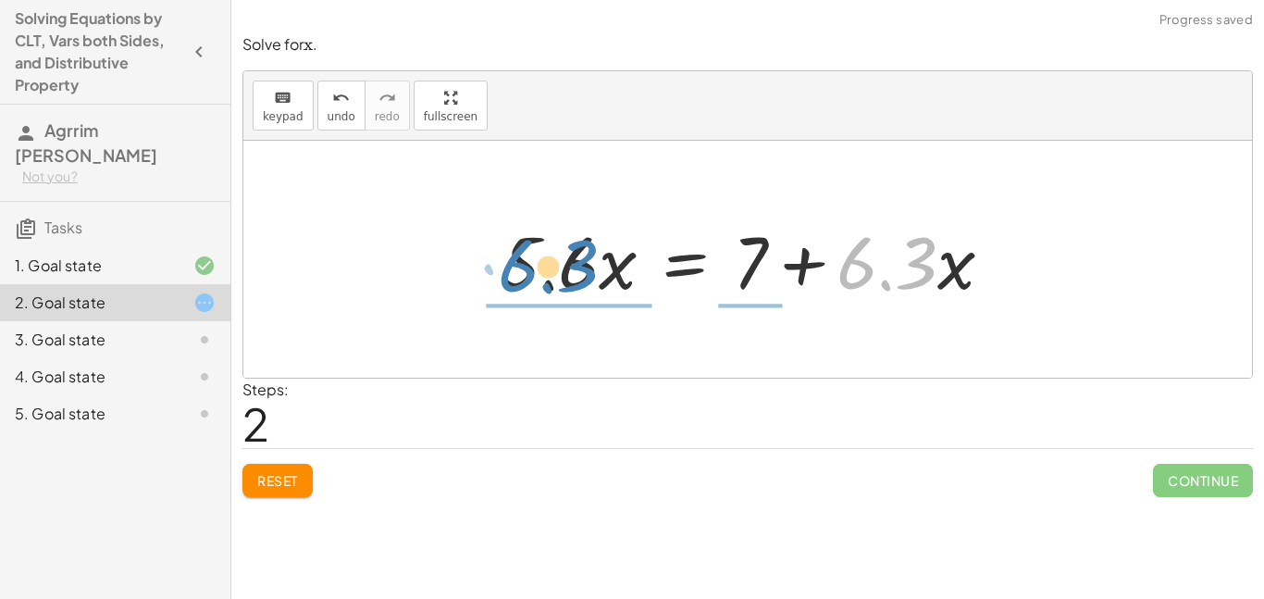
drag, startPoint x: 873, startPoint y: 273, endPoint x: 538, endPoint y: 276, distance: 334.9
click at [538, 276] on div at bounding box center [753, 259] width 525 height 95
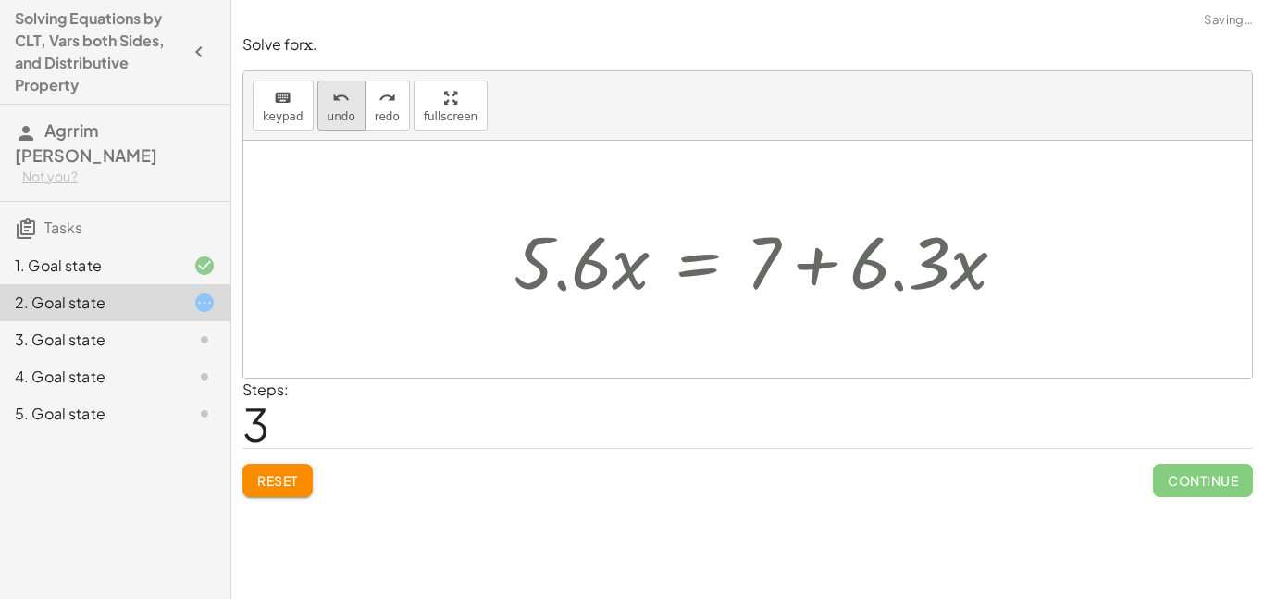
click at [334, 99] on icon "undo" at bounding box center [341, 98] width 18 height 22
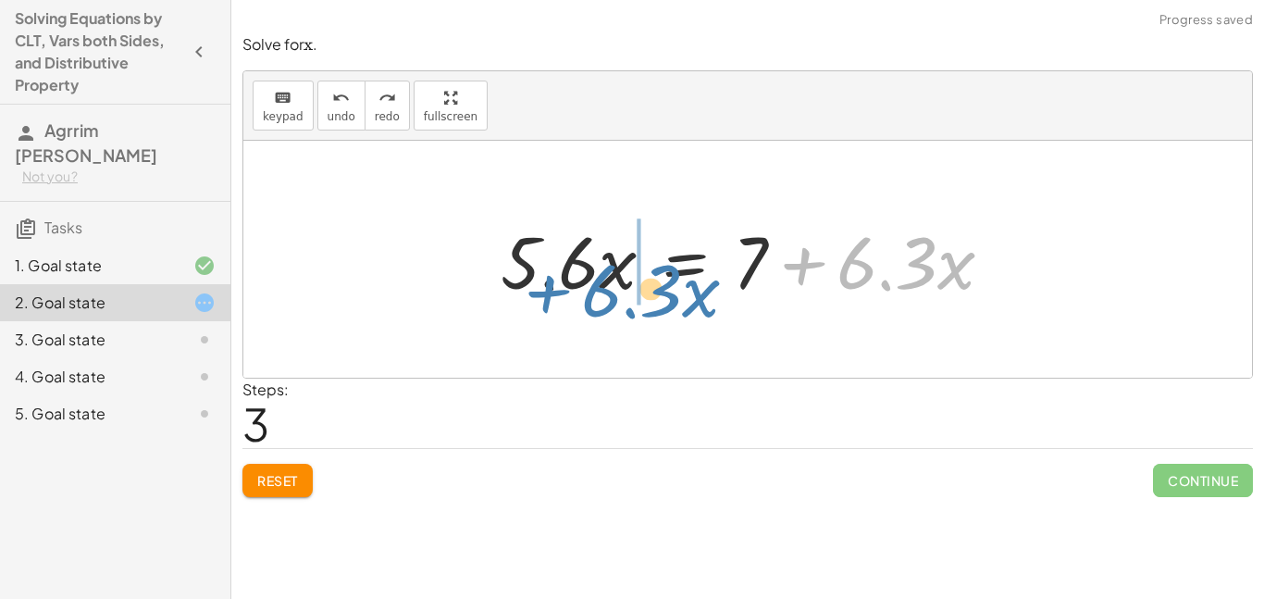
drag, startPoint x: 791, startPoint y: 263, endPoint x: 538, endPoint y: 290, distance: 254.0
click at [538, 290] on div at bounding box center [753, 259] width 525 height 95
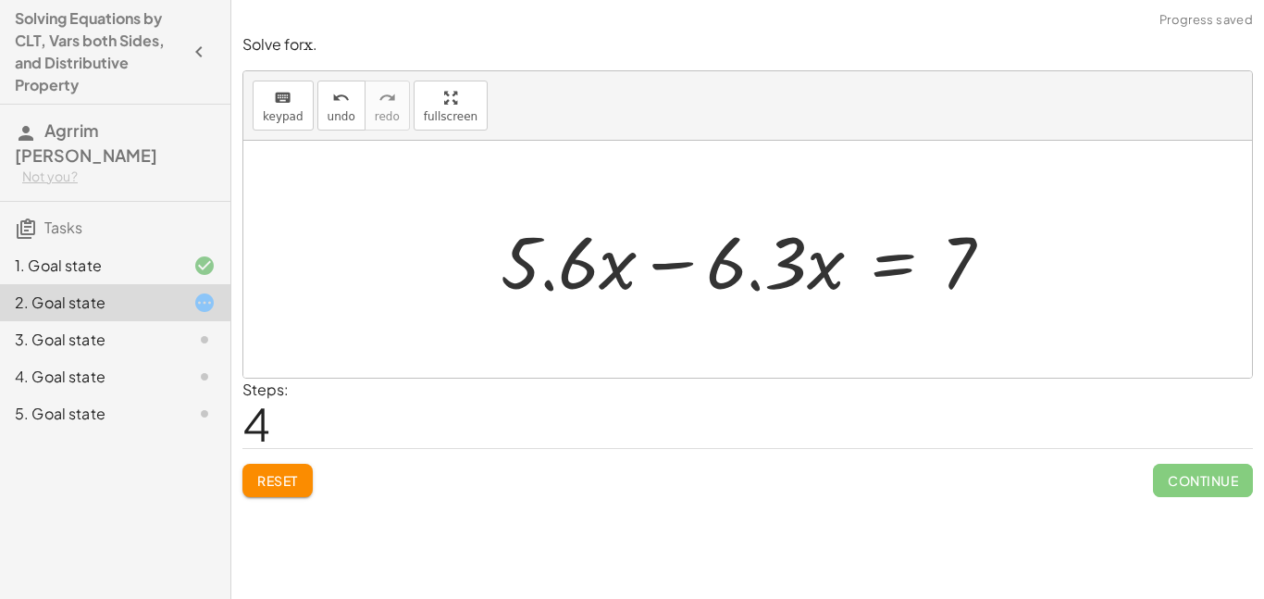
click at [676, 270] on div at bounding box center [753, 259] width 525 height 95
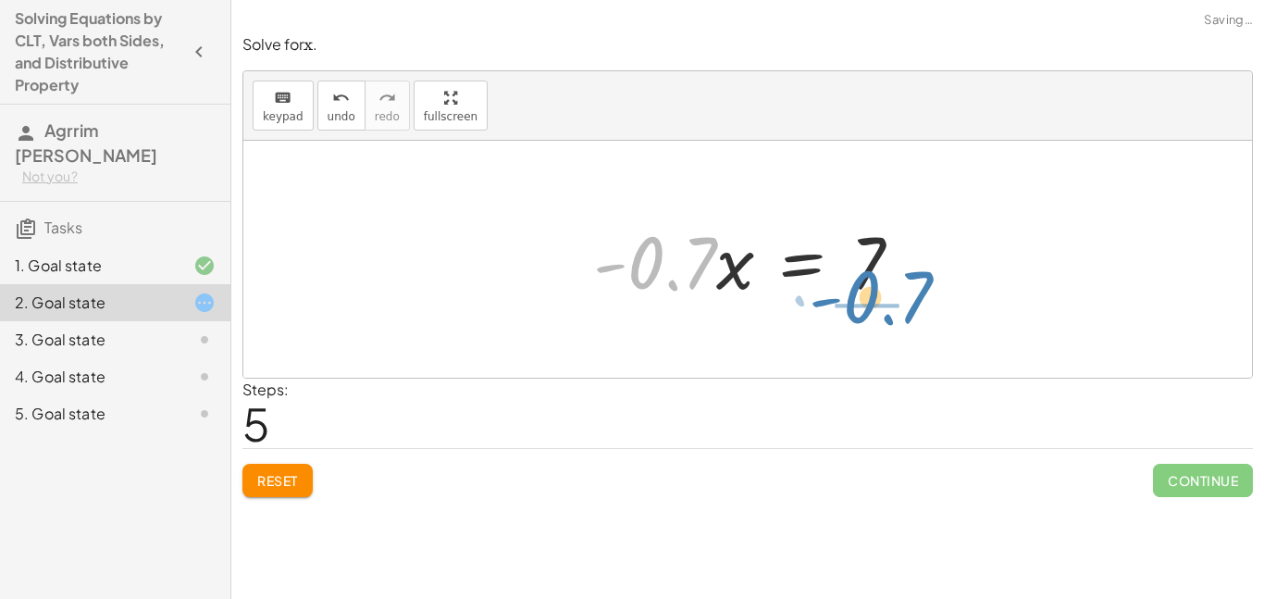
drag, startPoint x: 706, startPoint y: 265, endPoint x: 922, endPoint y: 299, distance: 219.2
click at [922, 299] on div at bounding box center [754, 259] width 341 height 95
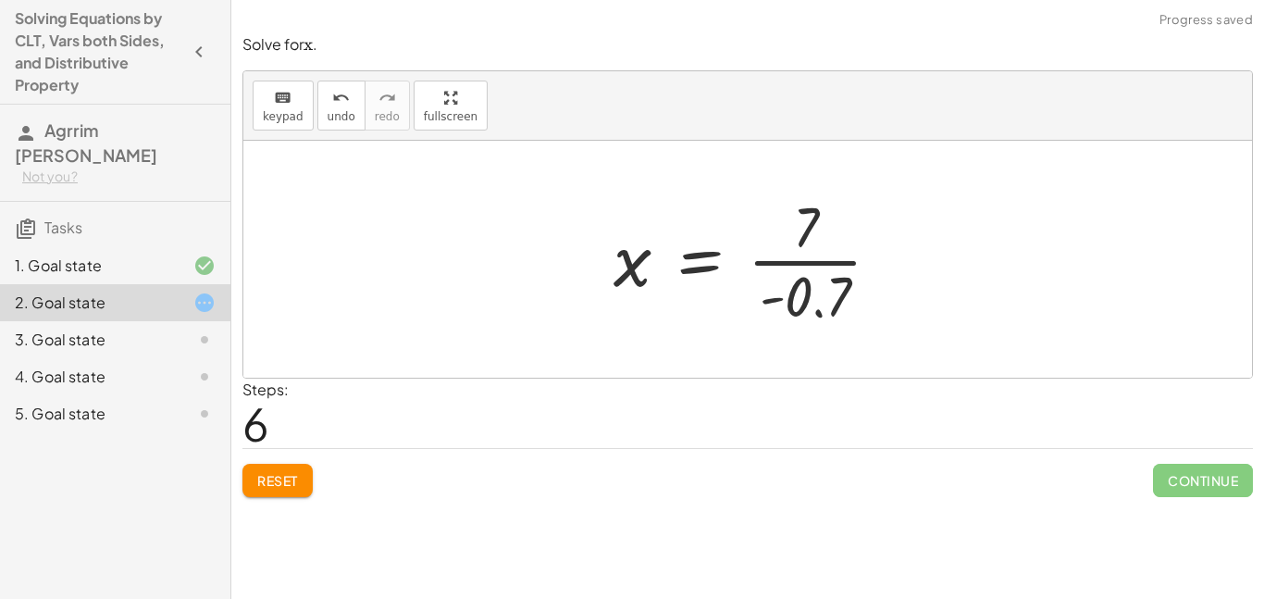
click at [792, 263] on div at bounding box center [754, 259] width 301 height 142
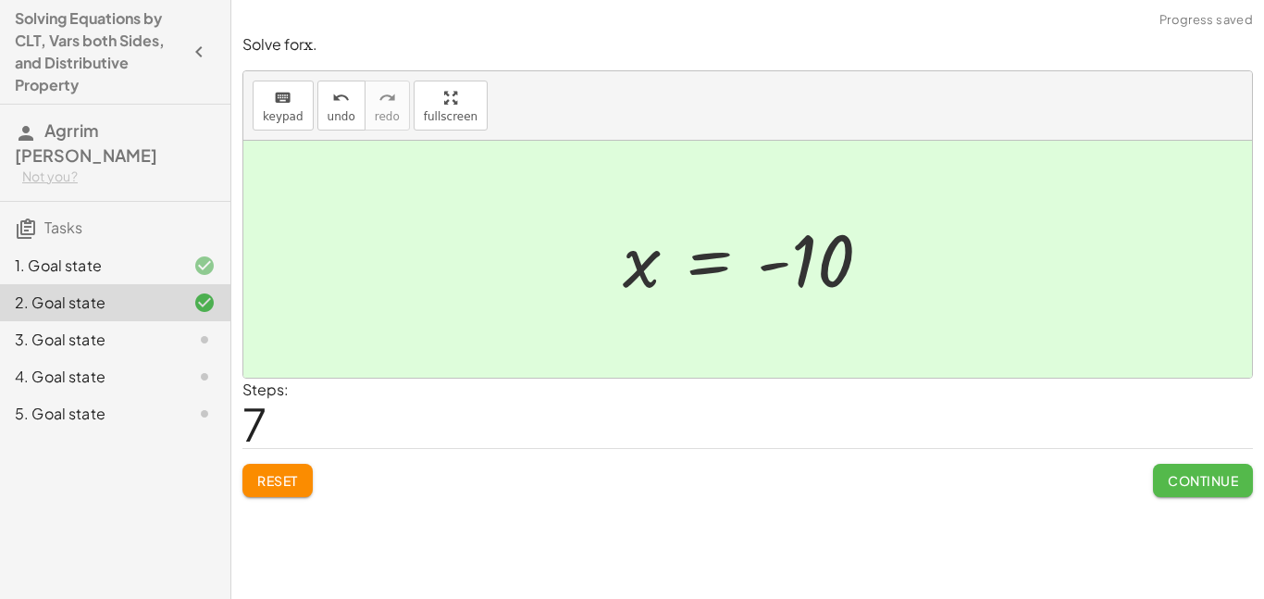
click at [1209, 466] on button "Continue" at bounding box center [1203, 479] width 100 height 33
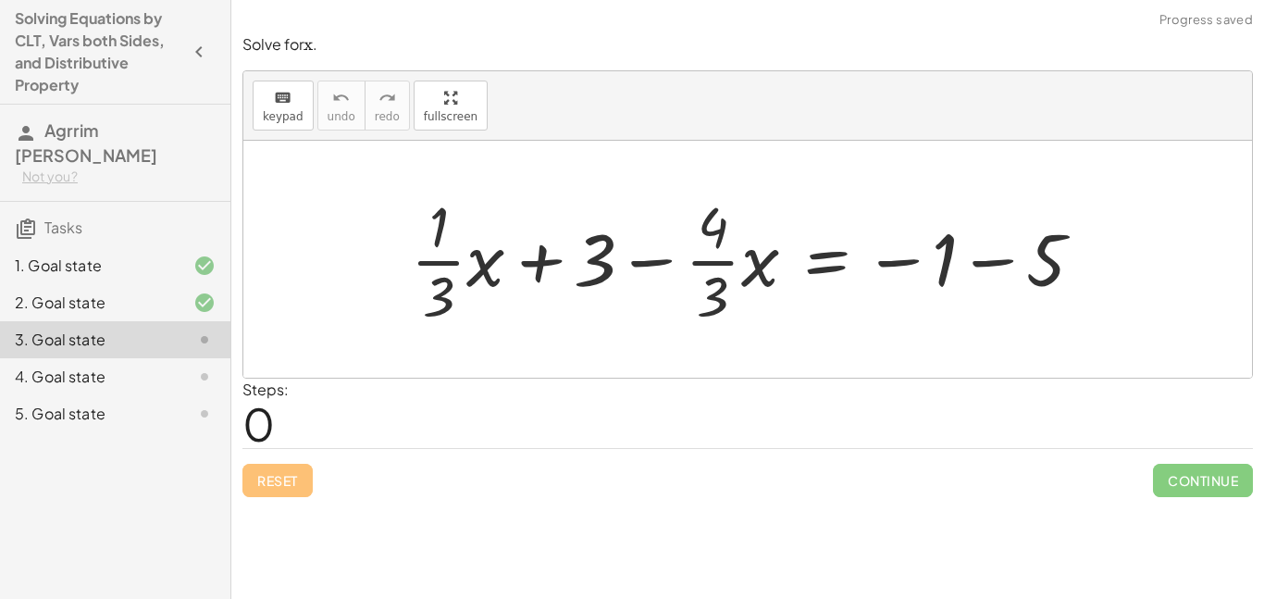
click at [656, 261] on div at bounding box center [755, 259] width 706 height 142
click at [533, 260] on div at bounding box center [755, 259] width 706 height 142
click at [908, 264] on div at bounding box center [755, 259] width 706 height 142
click at [991, 259] on div at bounding box center [755, 259] width 706 height 142
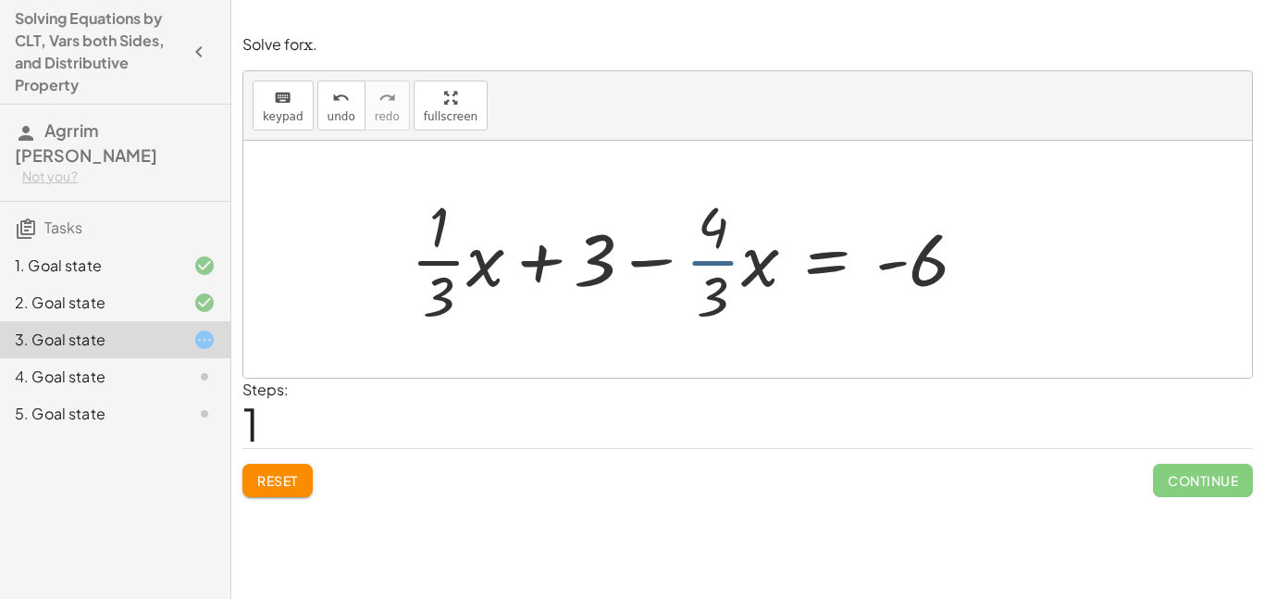
drag, startPoint x: 710, startPoint y: 264, endPoint x: 698, endPoint y: 263, distance: 12.1
click at [698, 263] on div at bounding box center [697, 259] width 590 height 142
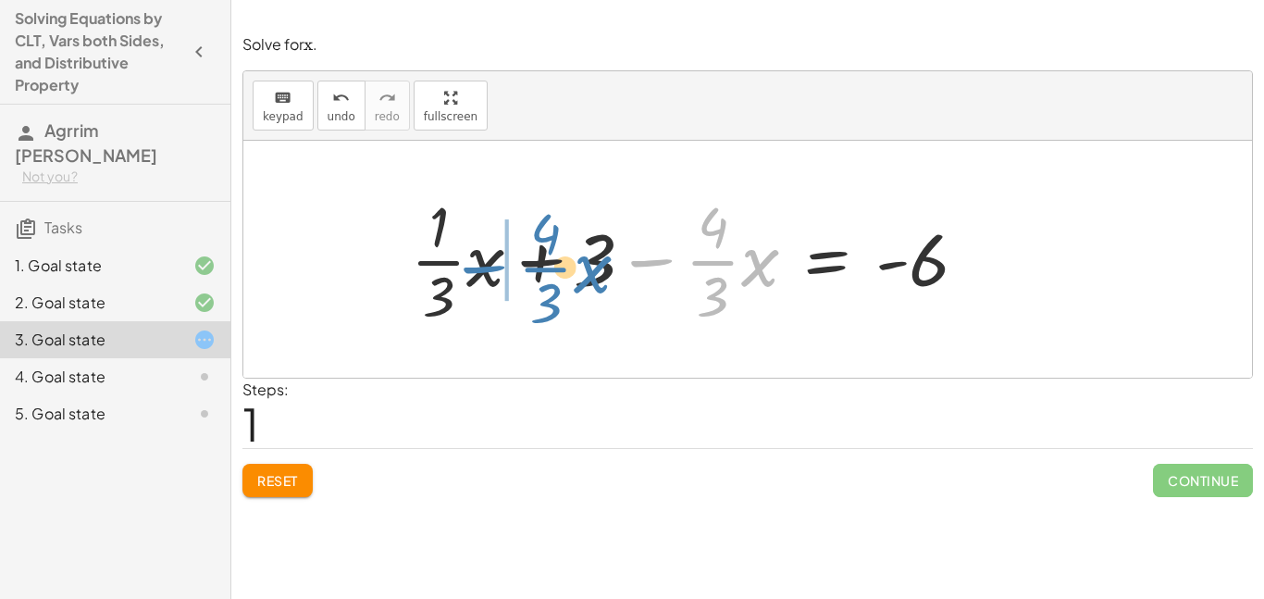
drag, startPoint x: 657, startPoint y: 263, endPoint x: 489, endPoint y: 268, distance: 167.5
click at [489, 268] on div at bounding box center [697, 259] width 590 height 142
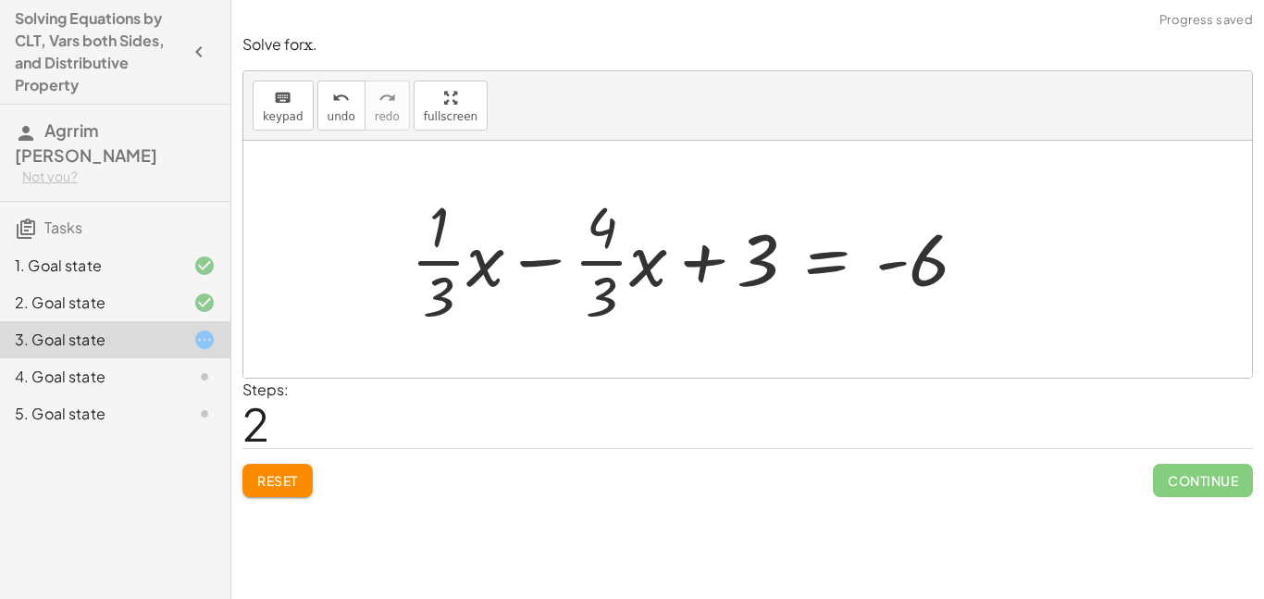
click at [528, 259] on div at bounding box center [697, 259] width 590 height 142
click at [527, 261] on div at bounding box center [697, 259] width 590 height 142
drag, startPoint x: 702, startPoint y: 266, endPoint x: 980, endPoint y: 280, distance: 277.9
click at [980, 280] on div at bounding box center [697, 259] width 590 height 142
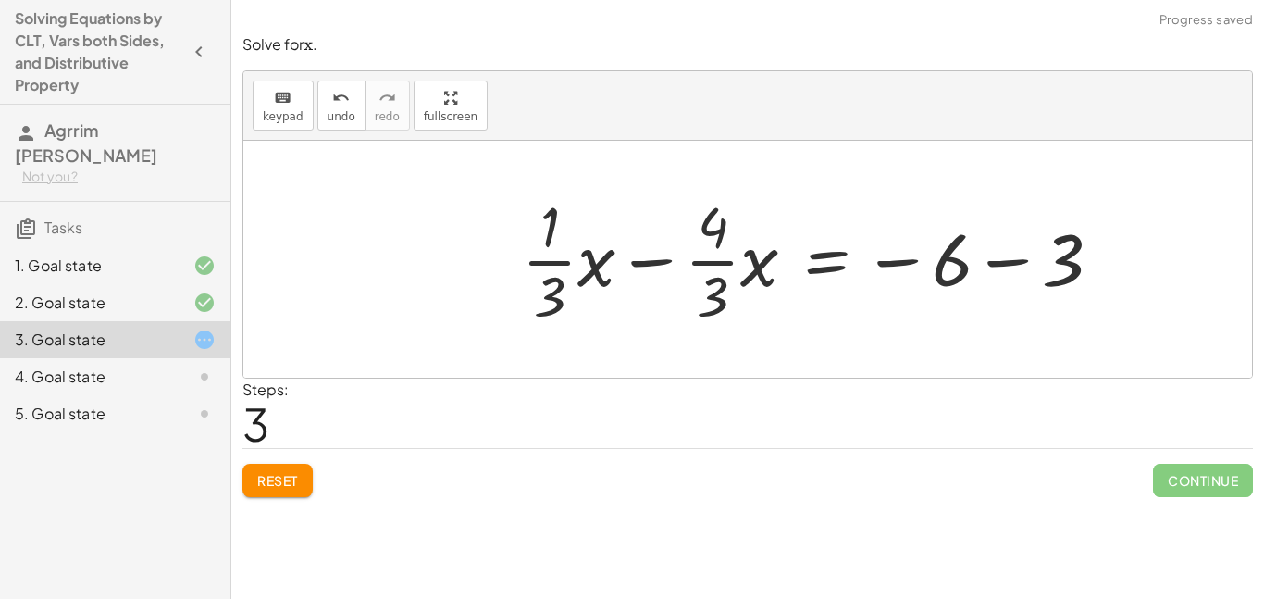
click at [994, 265] on div at bounding box center [819, 259] width 612 height 142
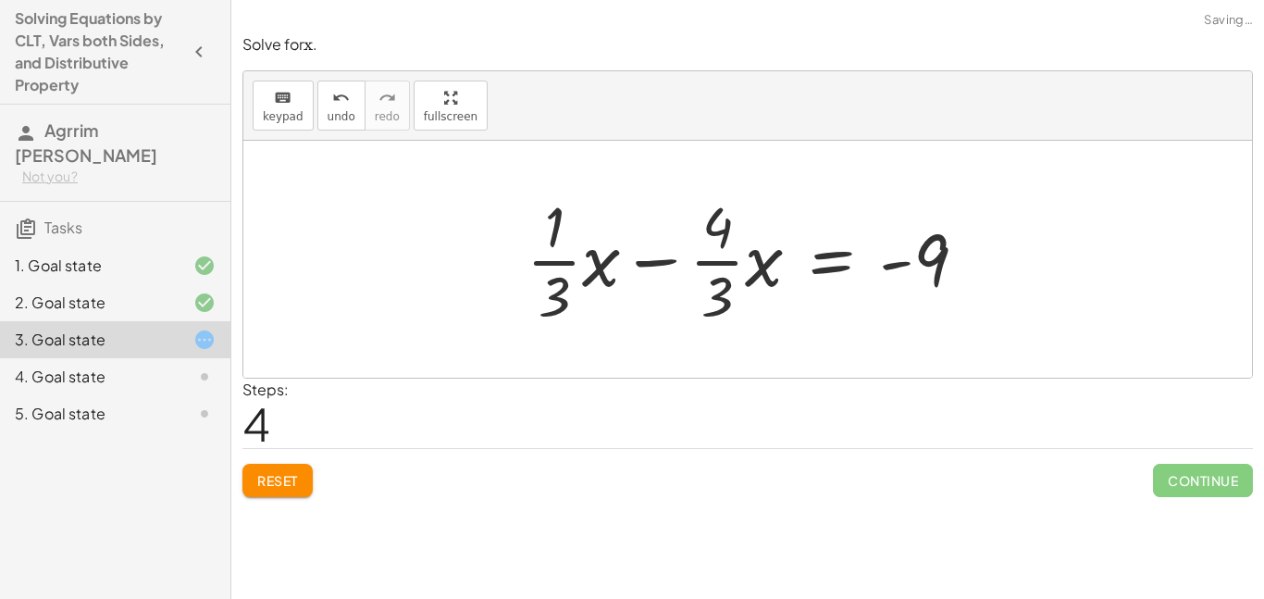
click at [658, 264] on div at bounding box center [754, 259] width 474 height 142
click at [721, 290] on div at bounding box center [754, 259] width 474 height 142
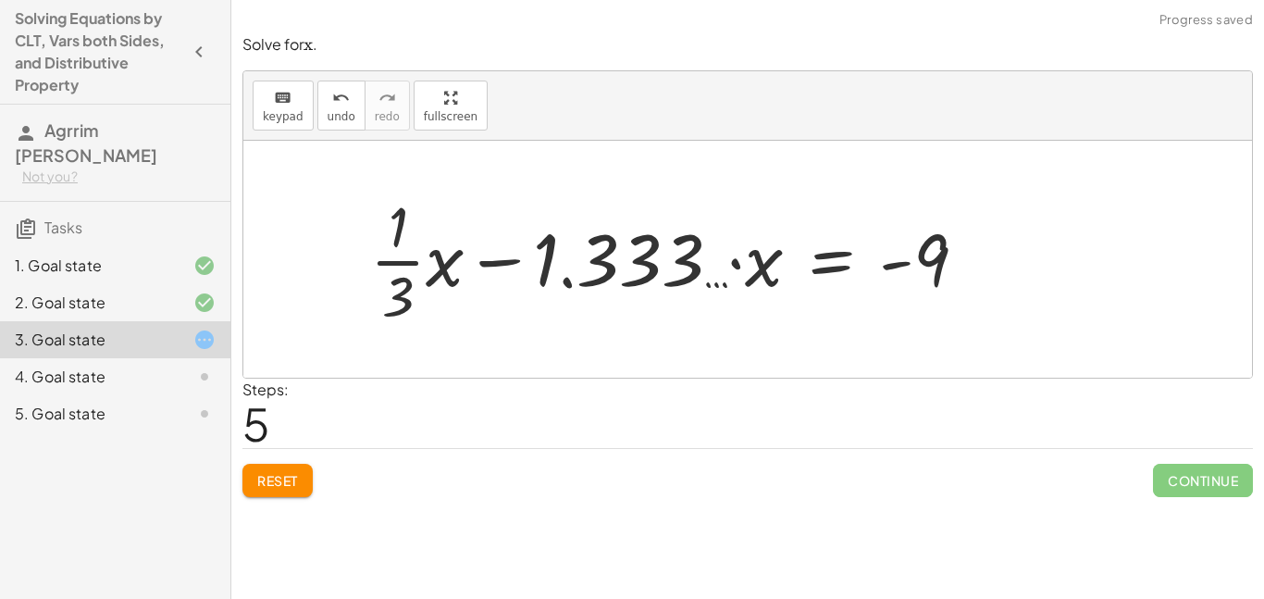
click at [403, 258] on div at bounding box center [676, 259] width 630 height 142
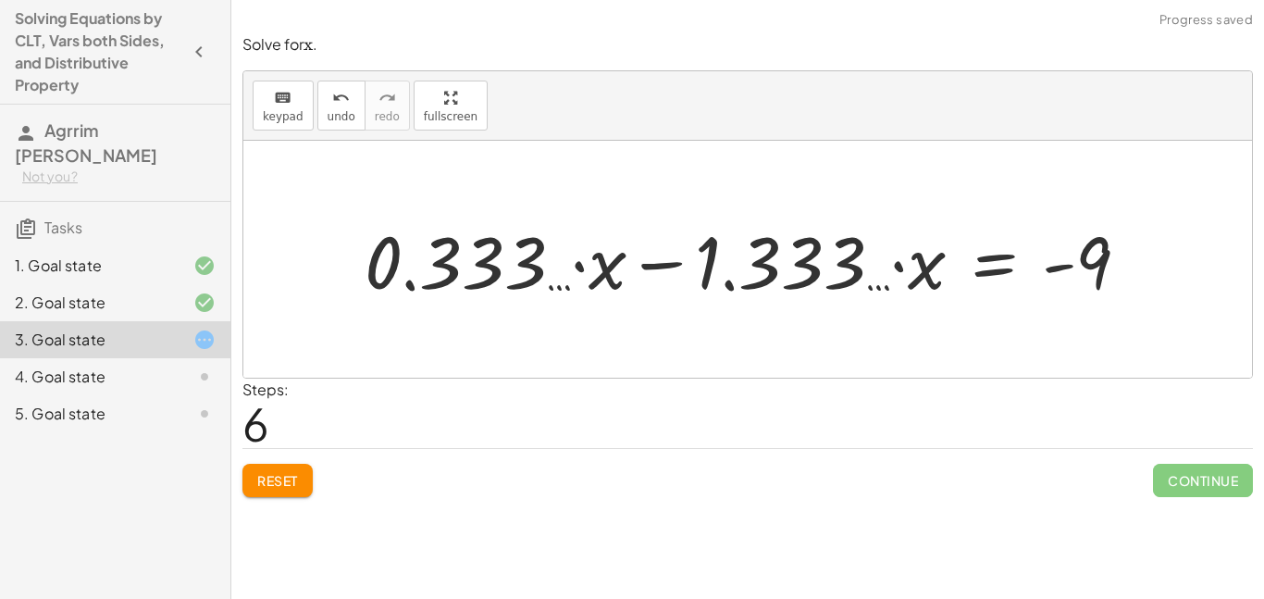
click at [656, 267] on div at bounding box center [753, 259] width 797 height 95
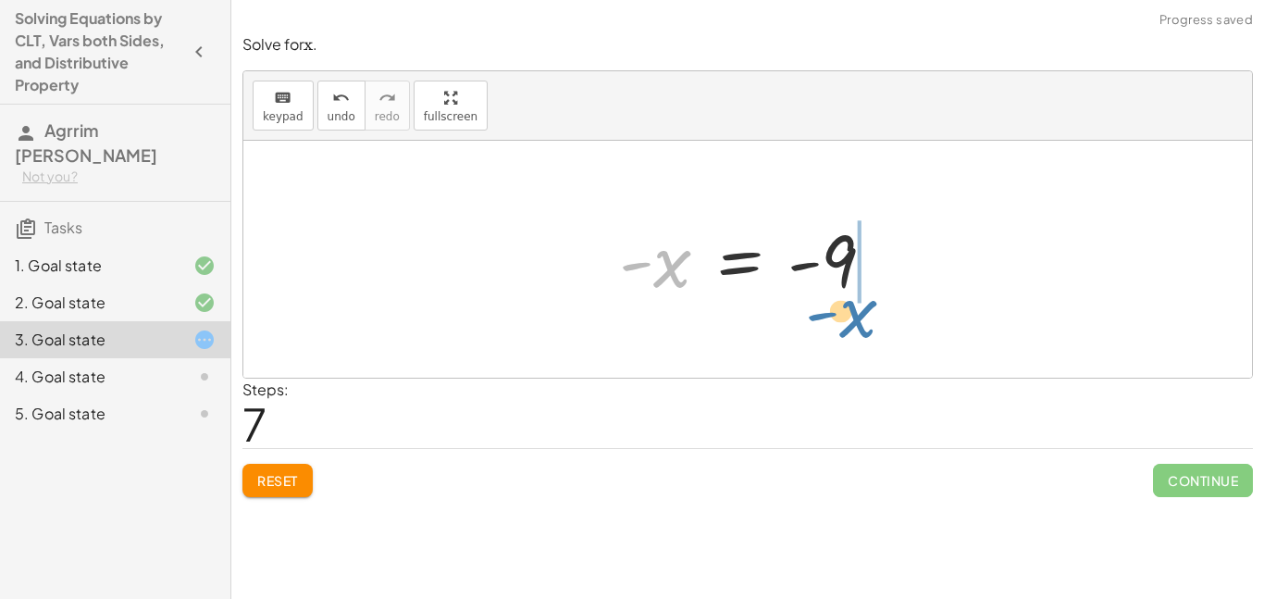
drag, startPoint x: 666, startPoint y: 270, endPoint x: 853, endPoint y: 318, distance: 193.0
click at [853, 318] on div "+ · · 1 · 3 · x + 3 − · · 4 · 3 · x = − 1 − 5 + · · 1 · 3 · x + 3 − · · 4 · 3 ·…" at bounding box center [747, 259] width 1008 height 237
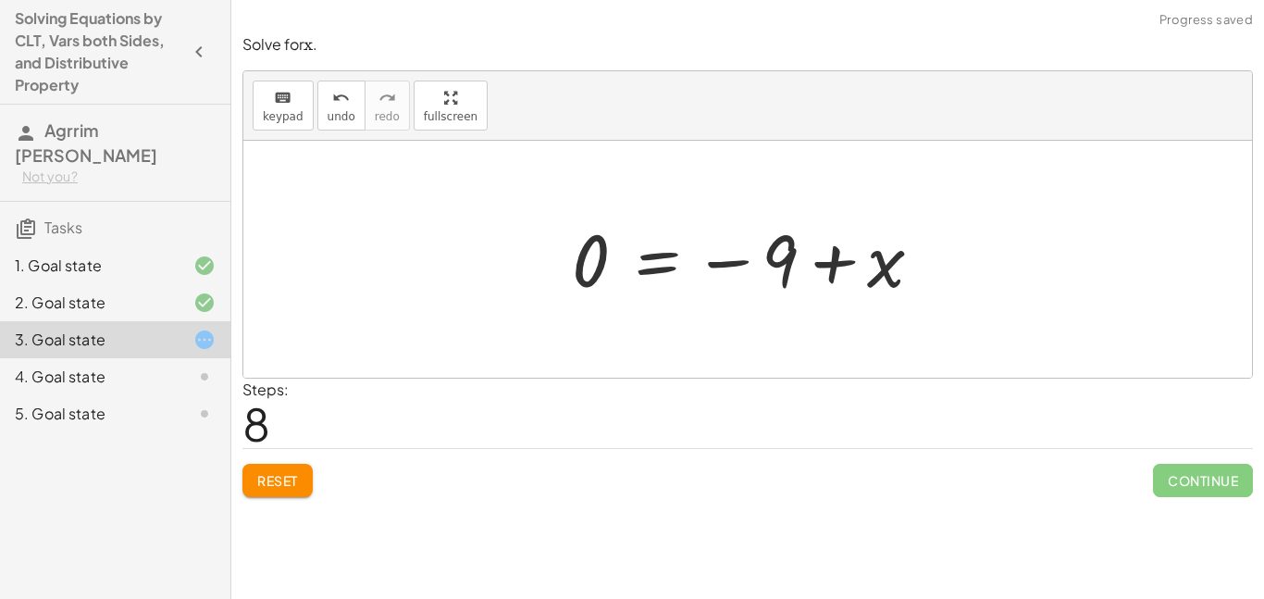
click at [830, 256] on div at bounding box center [754, 260] width 384 height 92
click at [736, 265] on div at bounding box center [754, 260] width 384 height 92
click at [330, 128] on button "undo undo" at bounding box center [341, 105] width 48 height 50
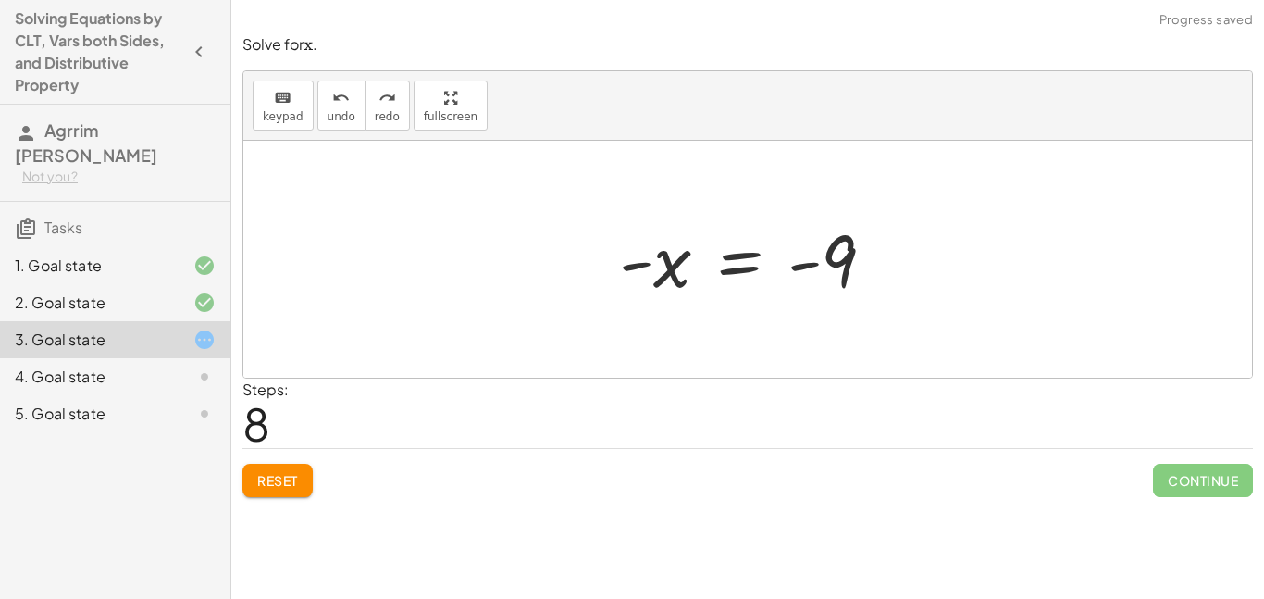
click at [668, 268] on div at bounding box center [754, 260] width 289 height 92
click at [846, 253] on div at bounding box center [754, 260] width 289 height 92
click at [733, 261] on div at bounding box center [754, 260] width 289 height 92
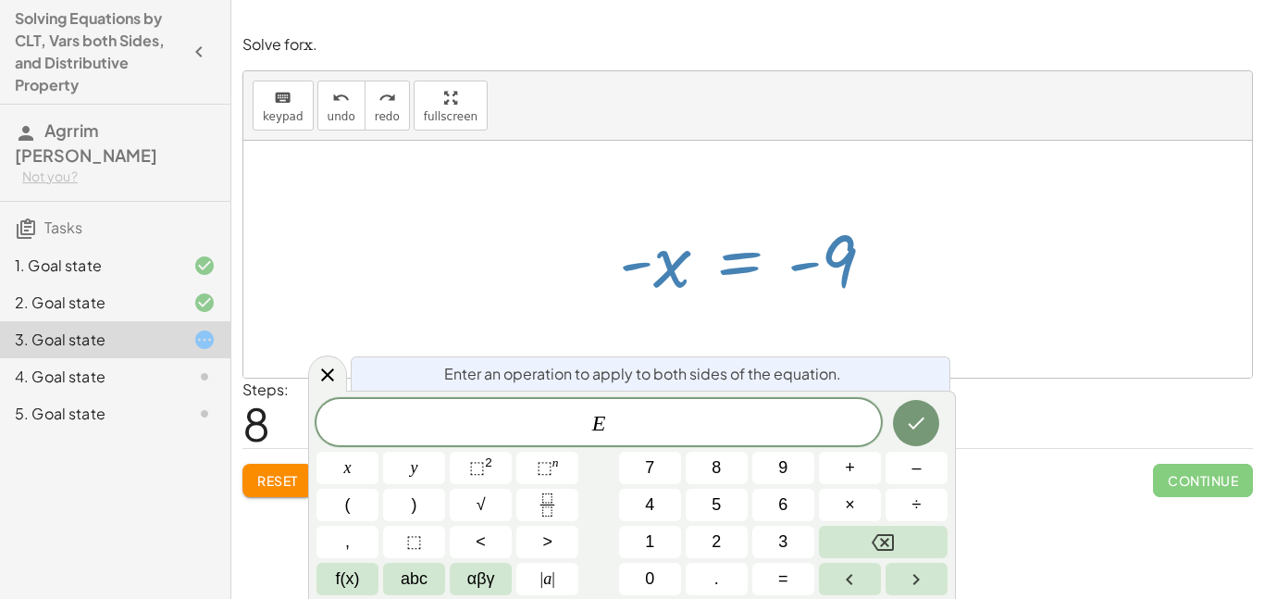
scroll to position [7, 0]
click at [913, 420] on icon "Done" at bounding box center [916, 423] width 22 height 22
click at [896, 425] on button "Done" at bounding box center [916, 423] width 46 height 46
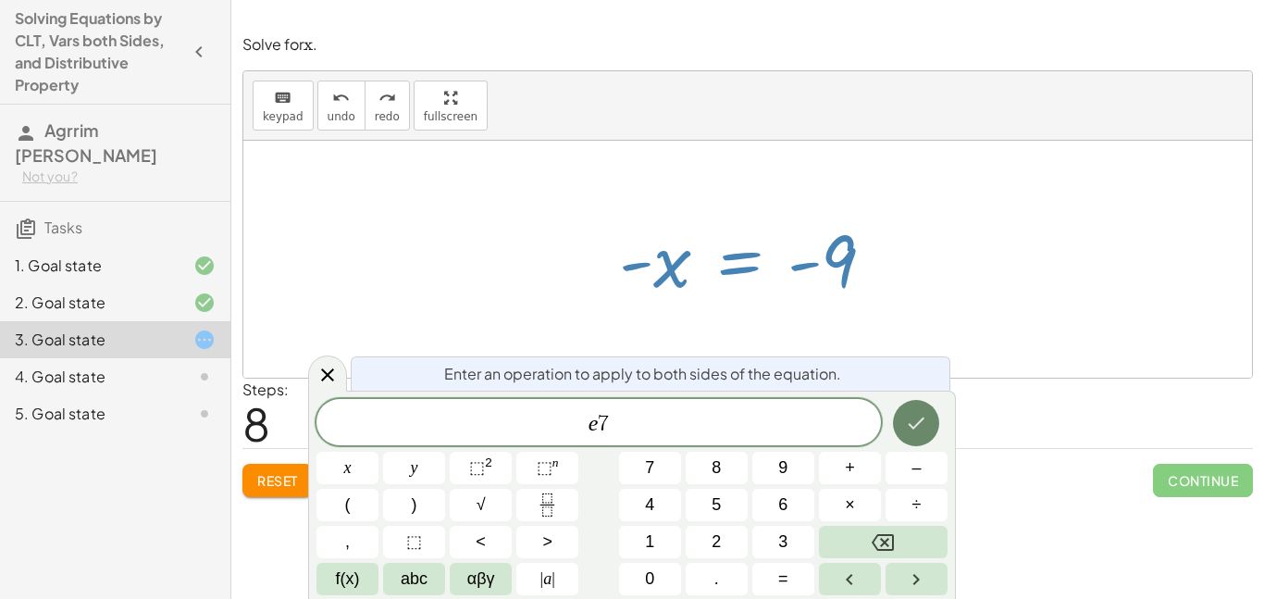
click at [896, 425] on button "Done" at bounding box center [916, 423] width 46 height 46
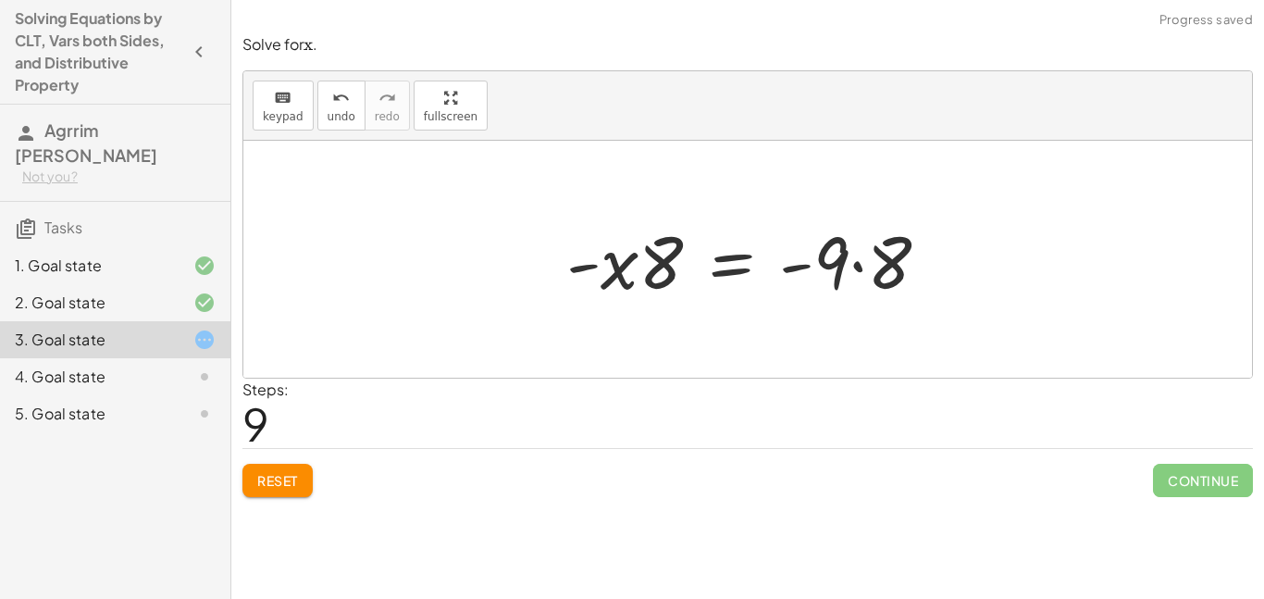
click at [857, 267] on div at bounding box center [755, 259] width 396 height 95
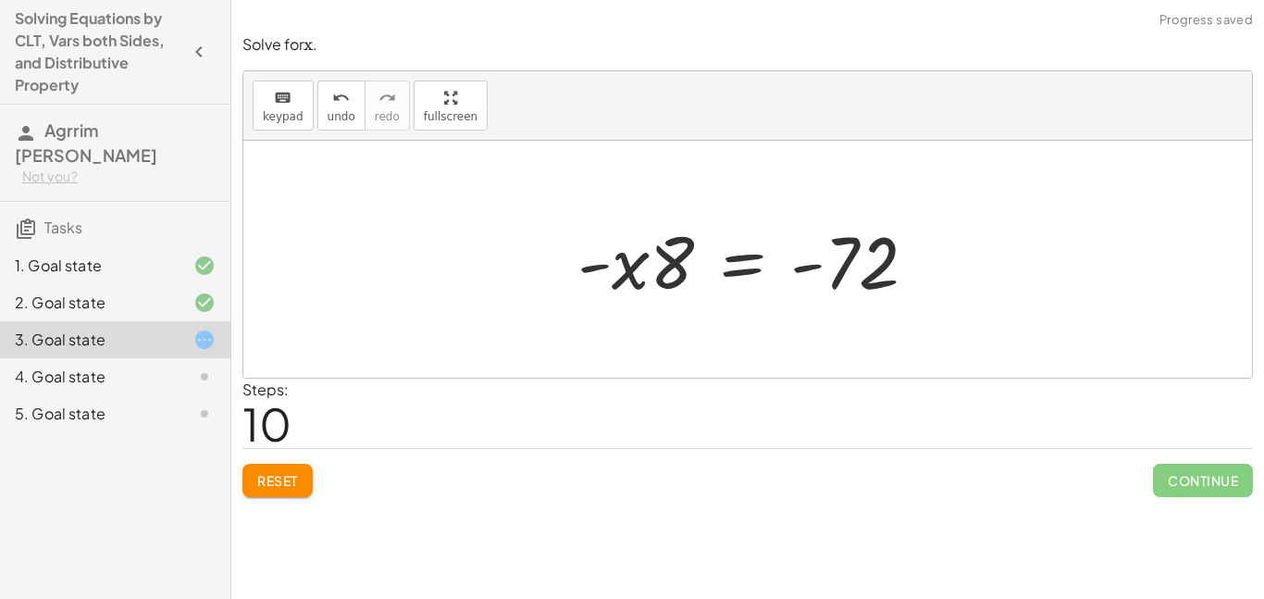
click at [656, 267] on div at bounding box center [754, 259] width 372 height 95
drag, startPoint x: 665, startPoint y: 267, endPoint x: 862, endPoint y: 326, distance: 205.5
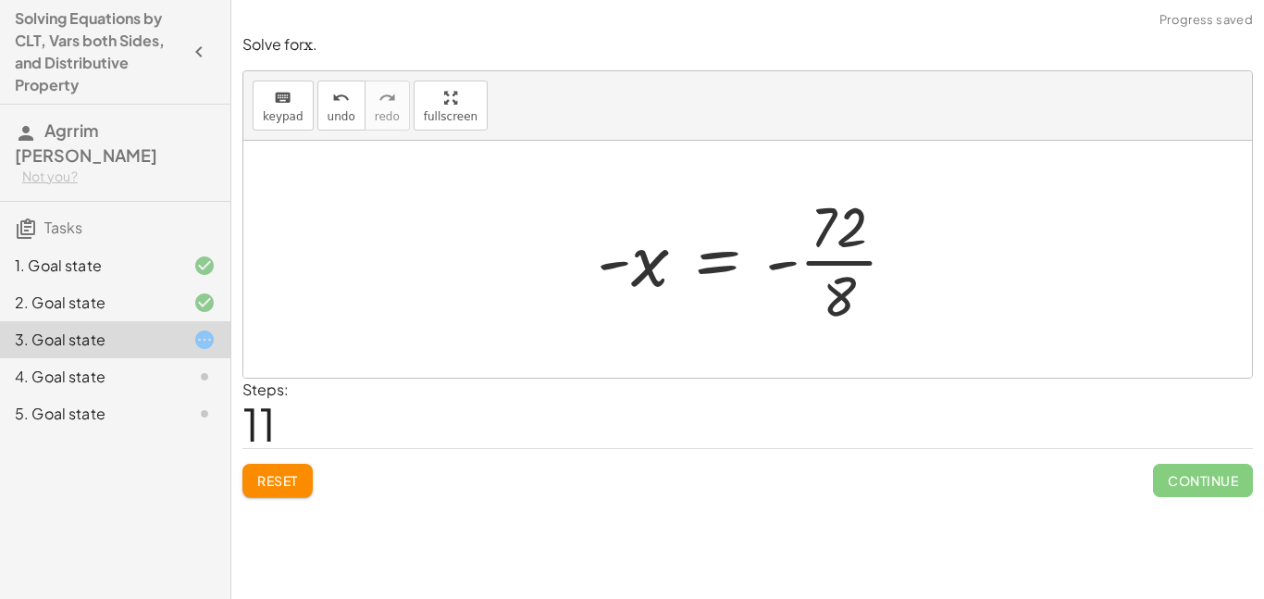
click at [839, 267] on div at bounding box center [753, 259] width 333 height 142
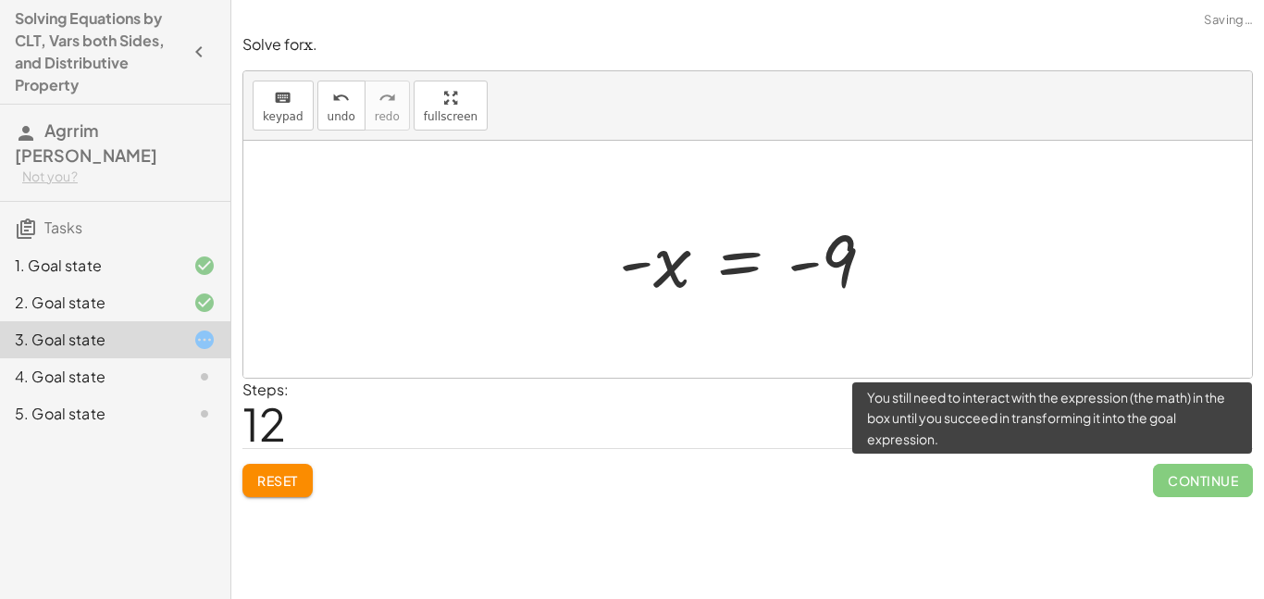
click at [1216, 468] on span "Continue" at bounding box center [1203, 479] width 100 height 33
